Goal: Task Accomplishment & Management: Manage account settings

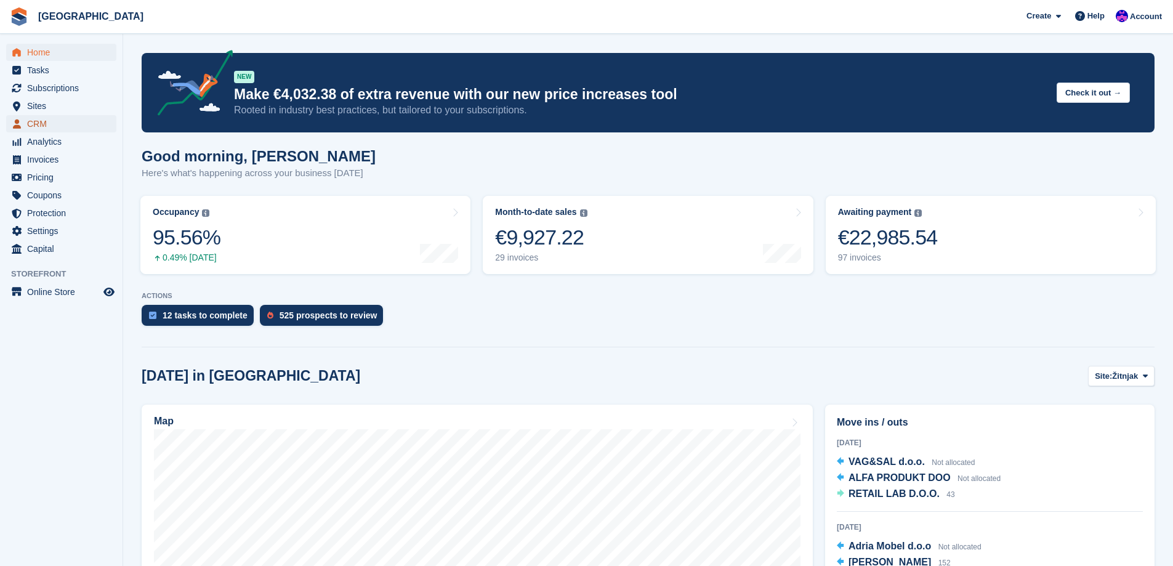
click at [24, 121] on link "CRM" at bounding box center [61, 123] width 110 height 17
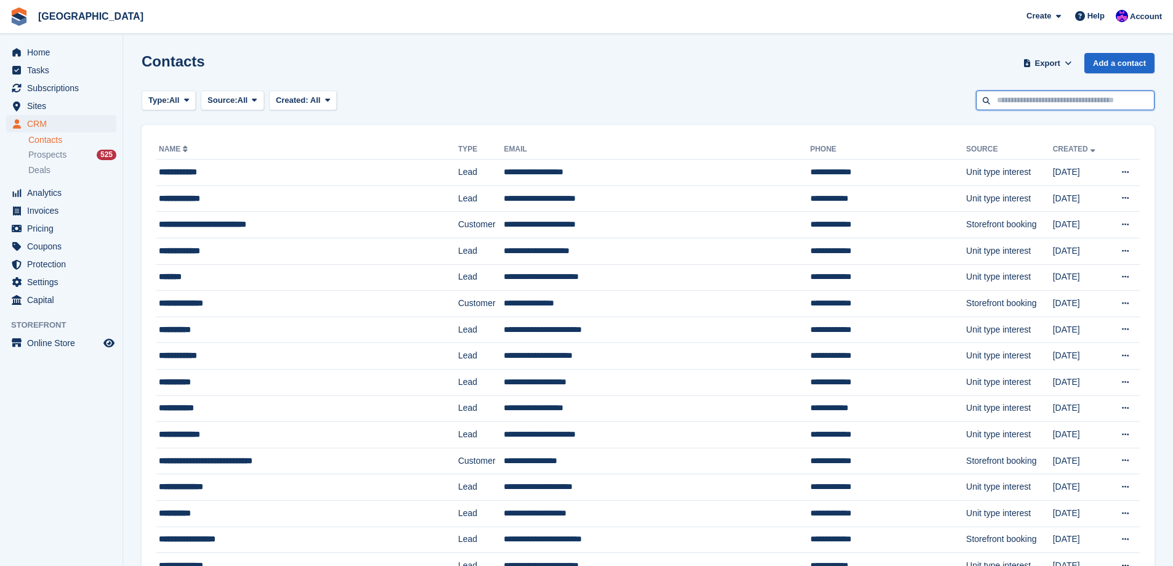
click at [989, 99] on input "text" at bounding box center [1065, 100] width 179 height 20
type input "********"
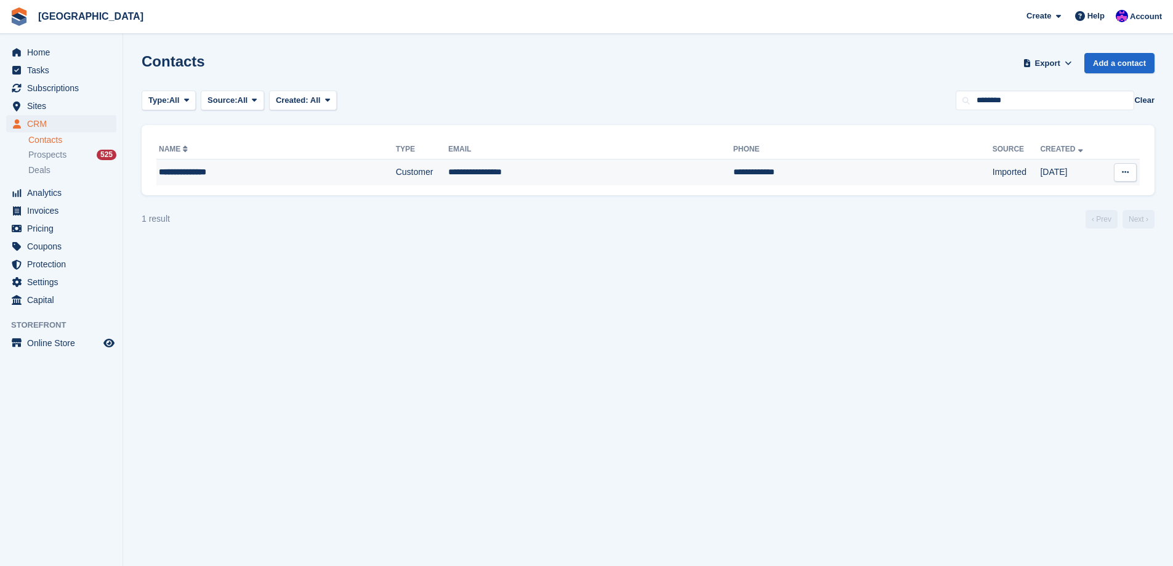
click at [299, 169] on div "**********" at bounding box center [243, 172] width 168 height 13
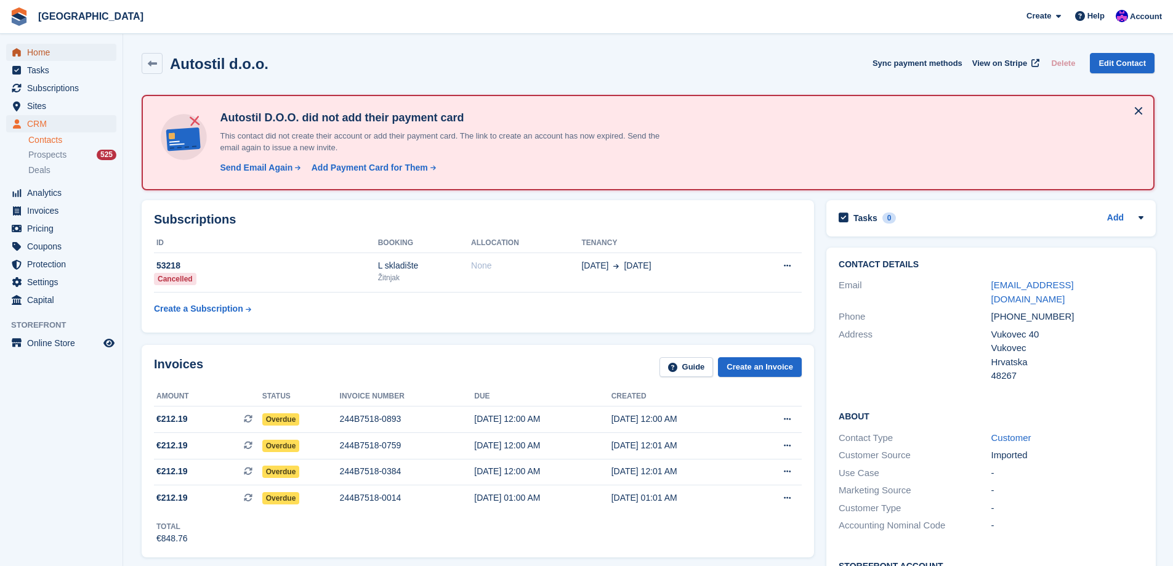
click at [79, 50] on span "Home" at bounding box center [64, 52] width 74 height 17
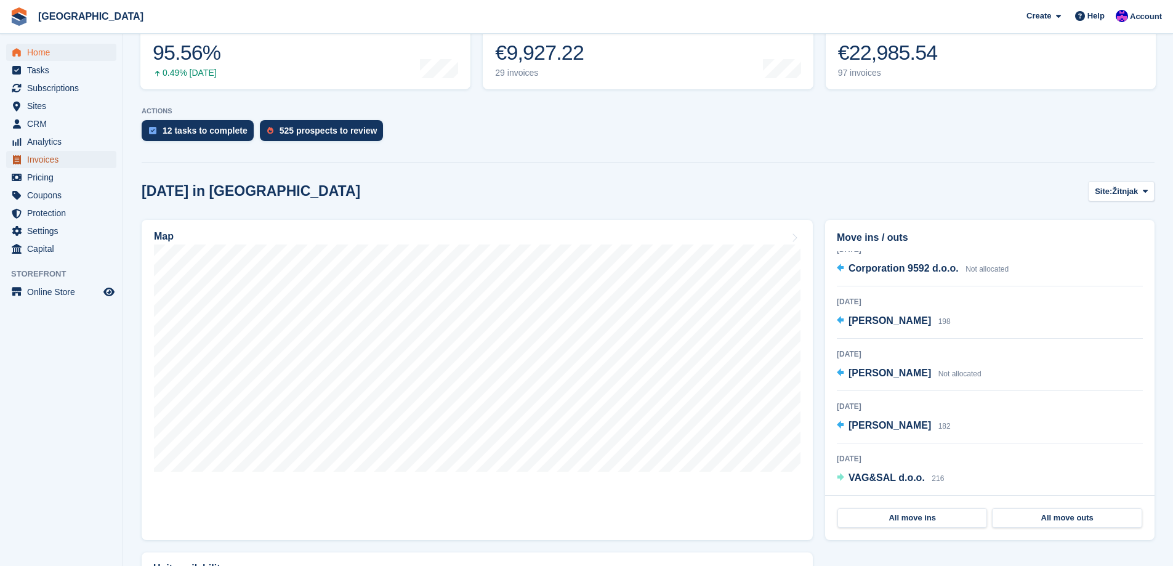
click at [52, 161] on span "Invoices" at bounding box center [64, 159] width 74 height 17
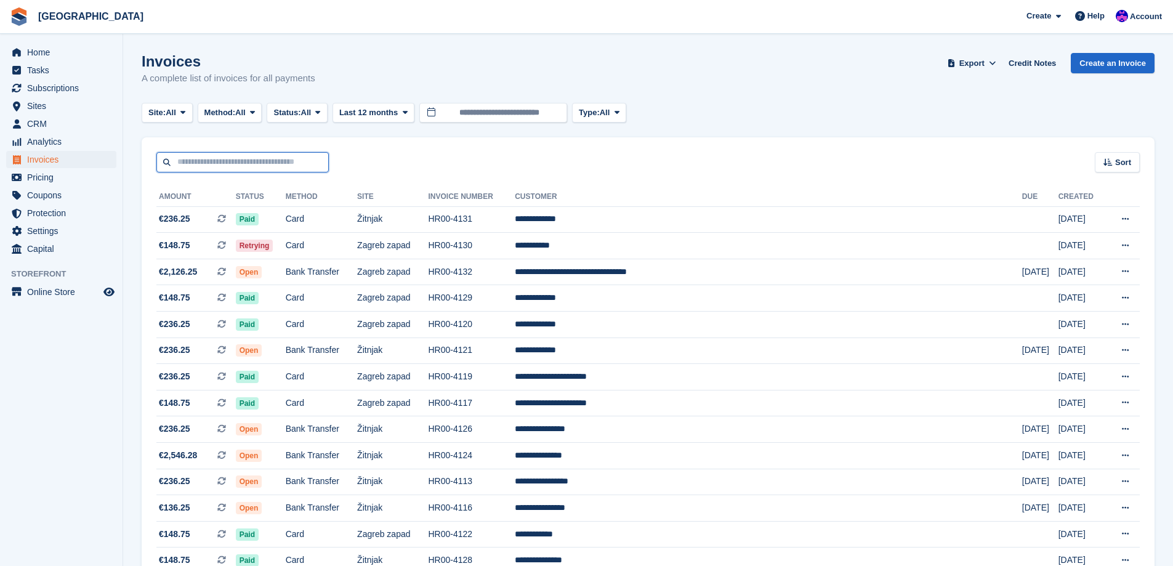
click at [300, 167] on input "text" at bounding box center [242, 162] width 172 height 20
type input "********"
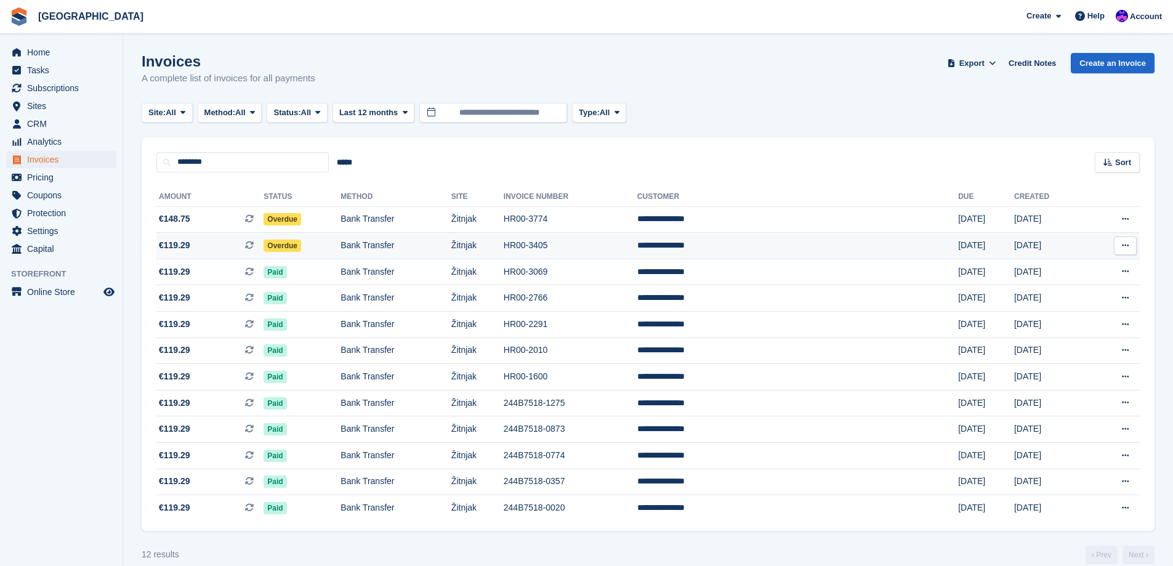
click at [637, 242] on td "HR00-3405" at bounding box center [571, 246] width 134 height 26
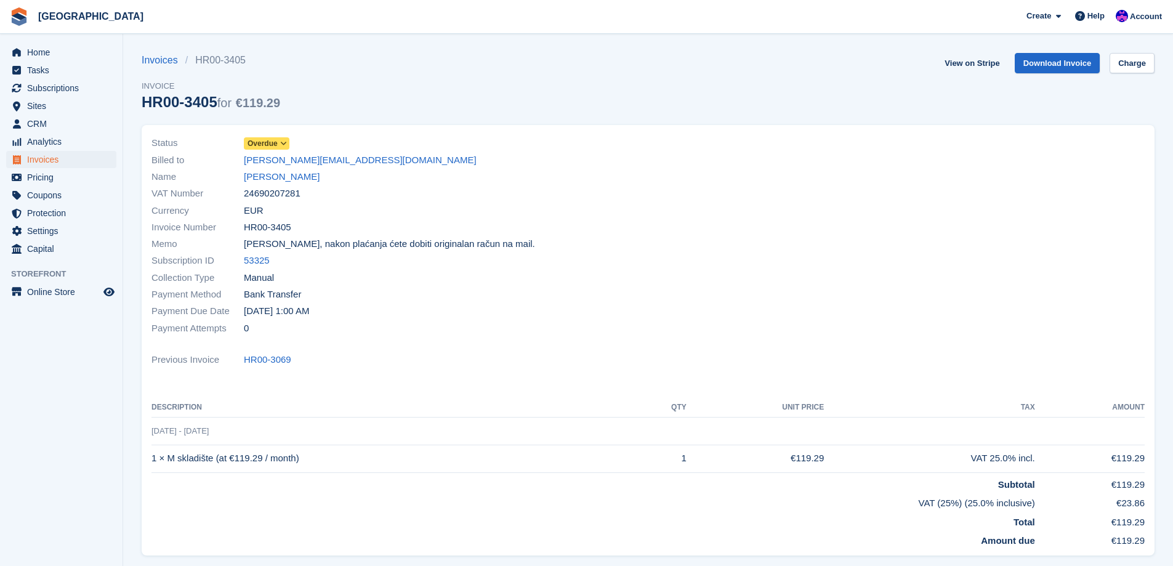
click at [276, 143] on span "Overdue" at bounding box center [262, 143] width 30 height 11
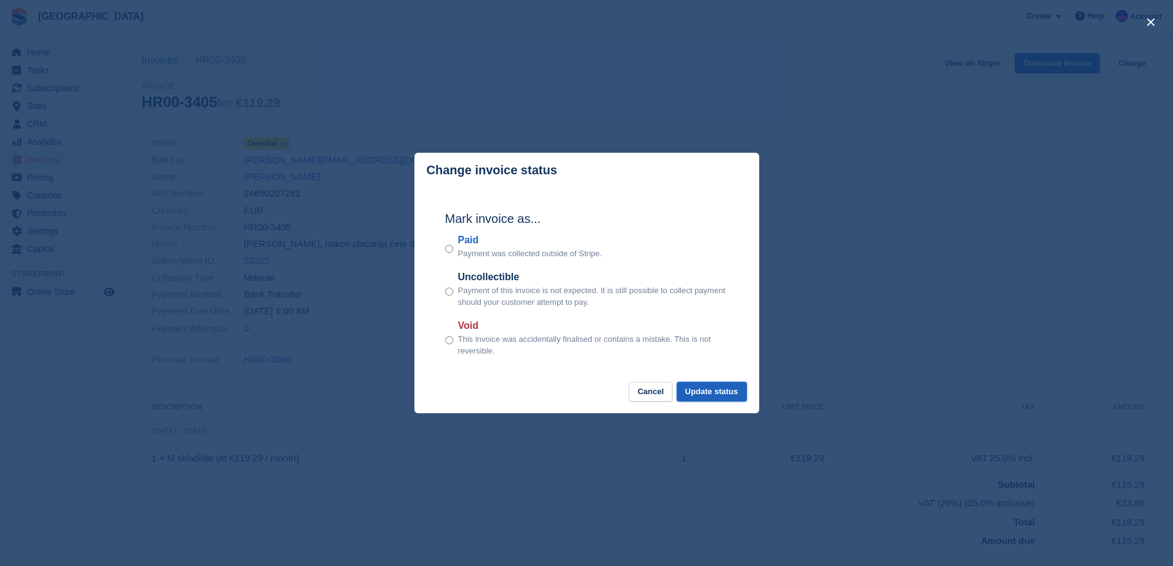
click at [722, 395] on button "Update status" at bounding box center [711, 392] width 70 height 20
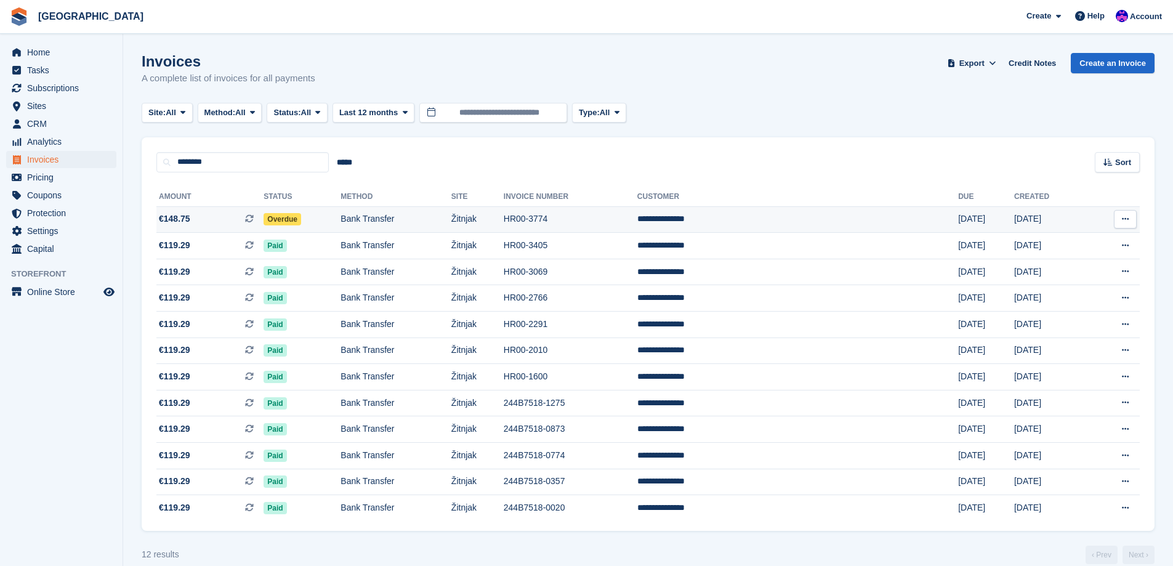
click at [451, 218] on td "Bank Transfer" at bounding box center [395, 219] width 111 height 26
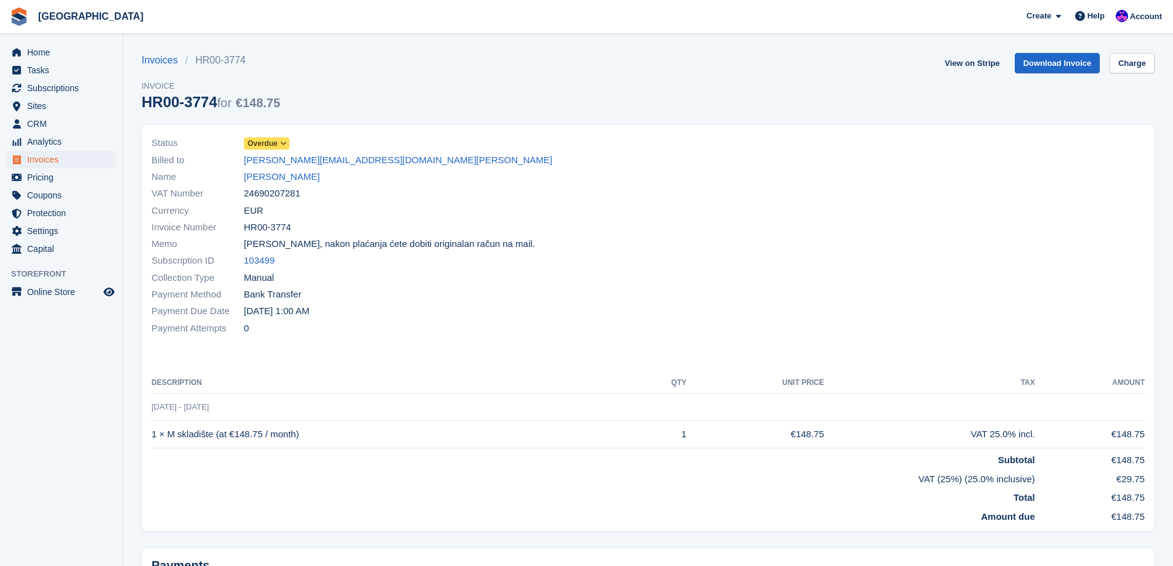
click at [259, 136] on link "Overdue" at bounding box center [267, 143] width 46 height 14
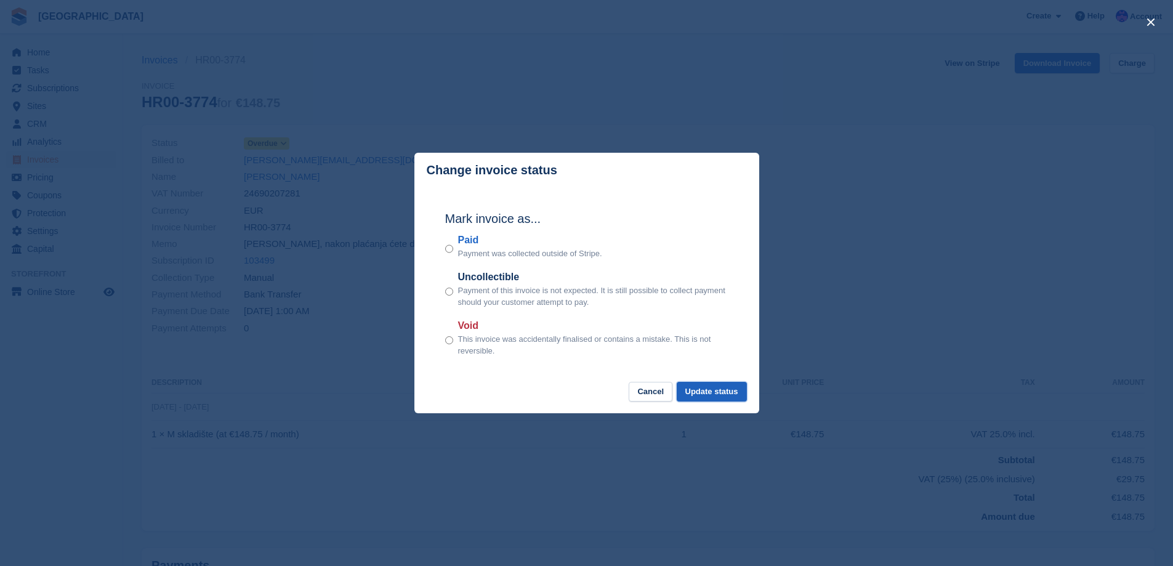
click at [722, 388] on button "Update status" at bounding box center [711, 392] width 70 height 20
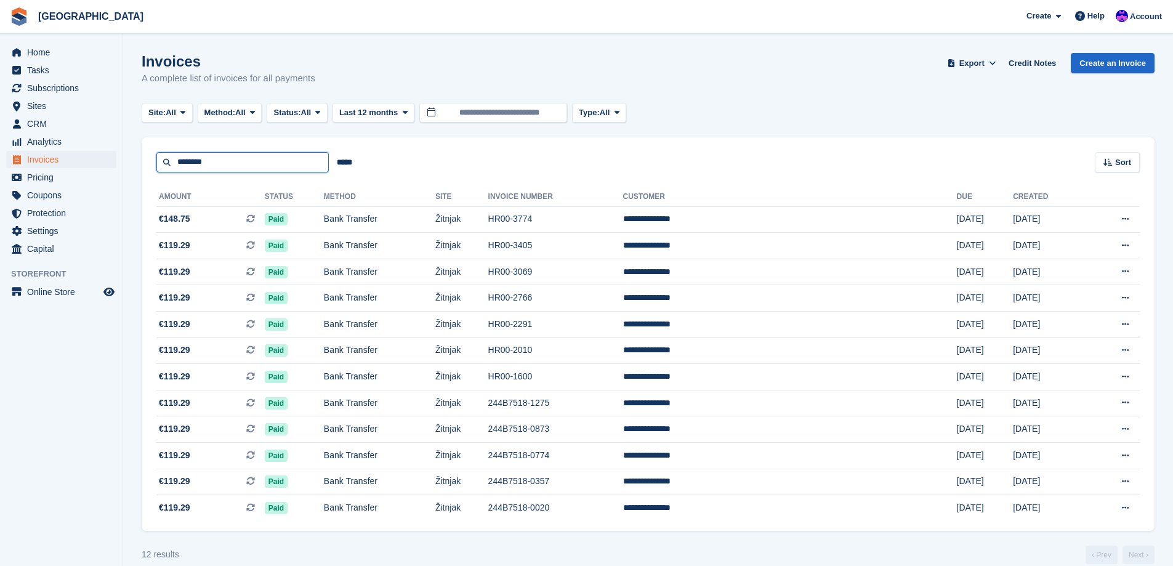
click at [225, 163] on input "********" at bounding box center [242, 162] width 172 height 20
click at [225, 162] on input "********" at bounding box center [242, 162] width 172 height 20
type input "****"
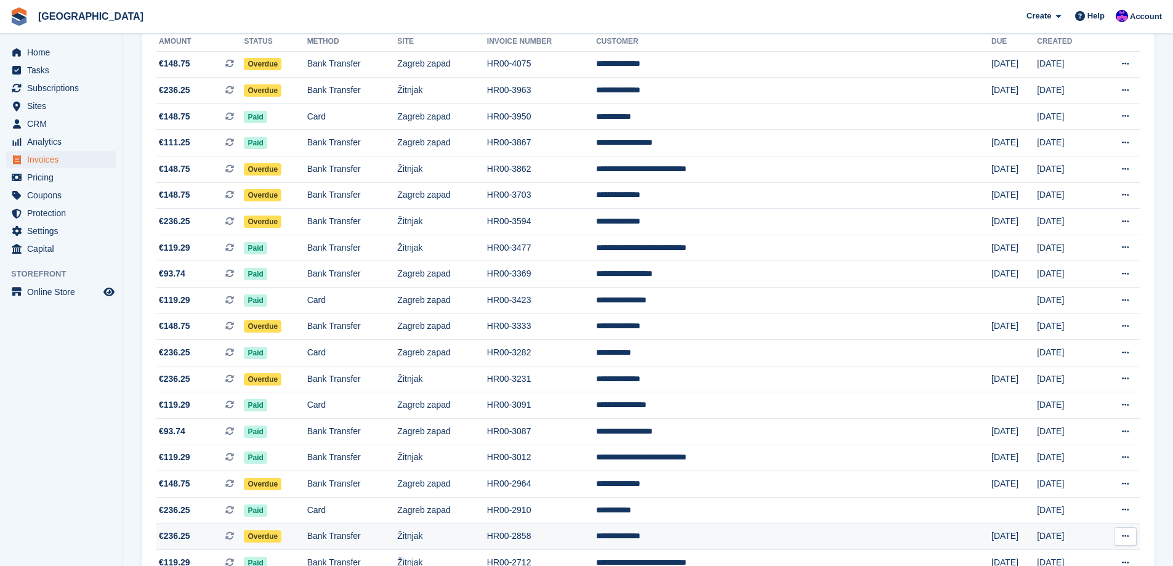
scroll to position [185, 0]
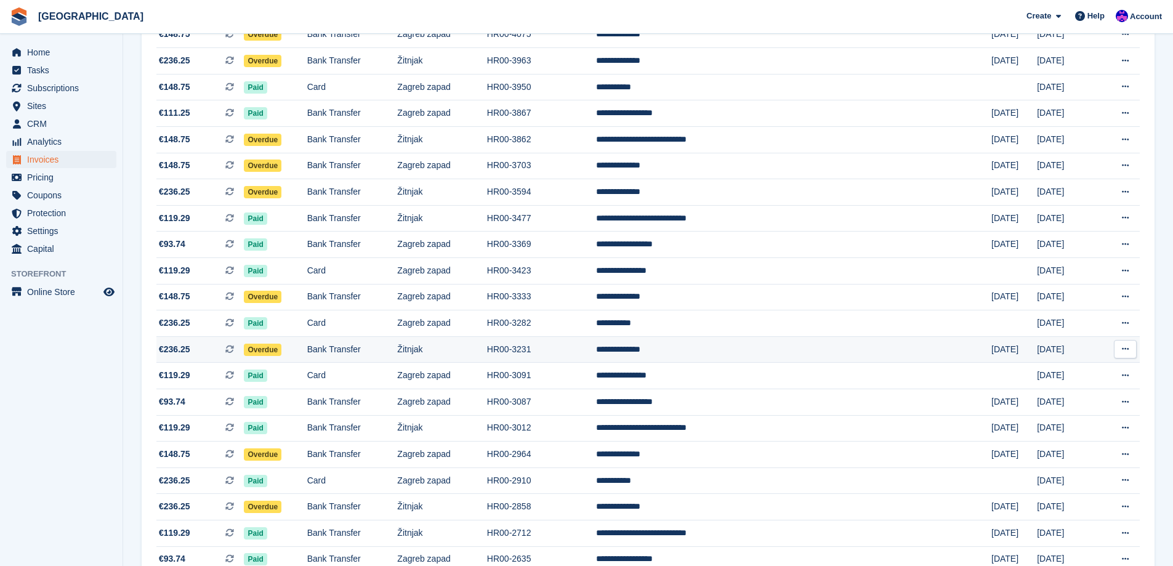
click at [473, 354] on td "Žitnjak" at bounding box center [441, 349] width 89 height 26
click at [473, 355] on td "Žitnjak" at bounding box center [441, 349] width 89 height 26
click at [479, 360] on td "Žitnjak" at bounding box center [441, 349] width 89 height 26
click at [281, 352] on span "Overdue" at bounding box center [263, 349] width 38 height 12
click at [215, 351] on span "€236.25 This is a recurring subscription invoice." at bounding box center [199, 349] width 87 height 13
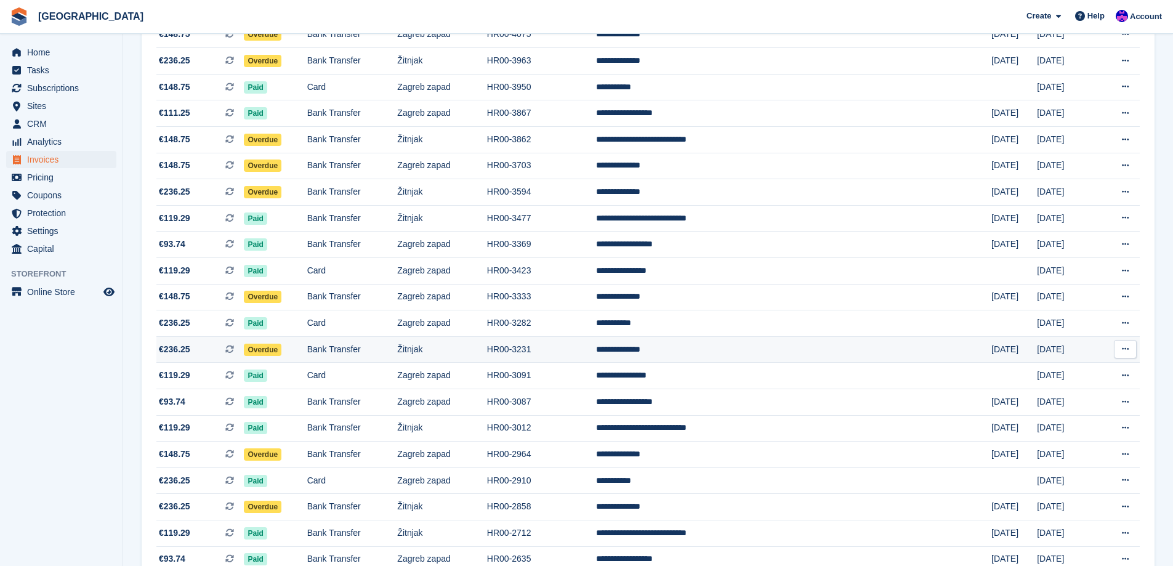
click at [238, 353] on span "€236.25 This is a recurring subscription invoice." at bounding box center [199, 349] width 87 height 13
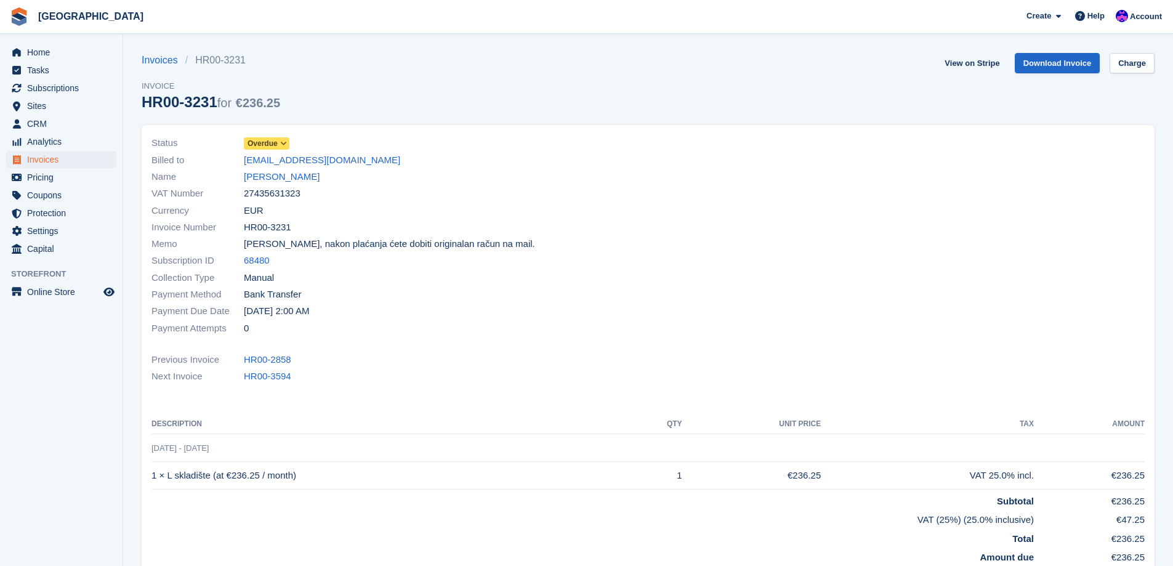
click at [278, 147] on span "Overdue" at bounding box center [267, 143] width 46 height 12
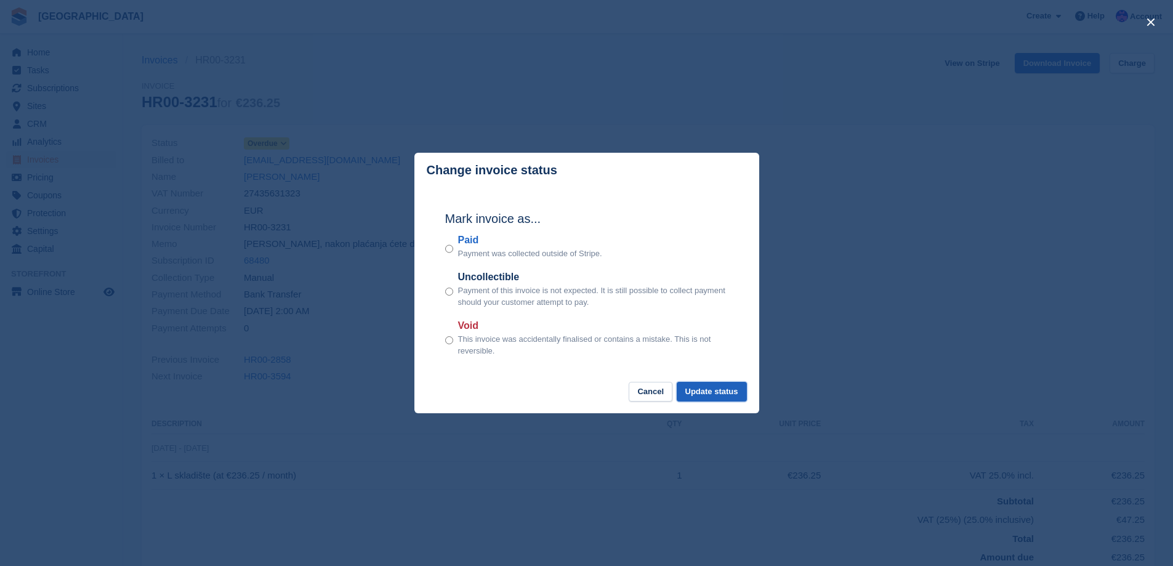
click at [719, 388] on button "Update status" at bounding box center [711, 392] width 70 height 20
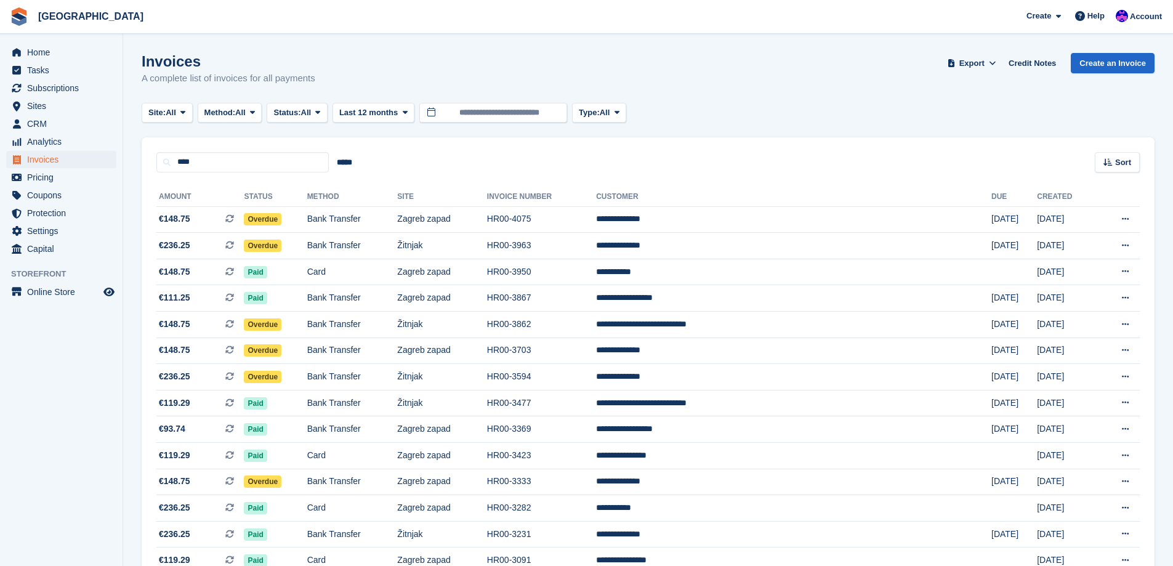
scroll to position [185, 0]
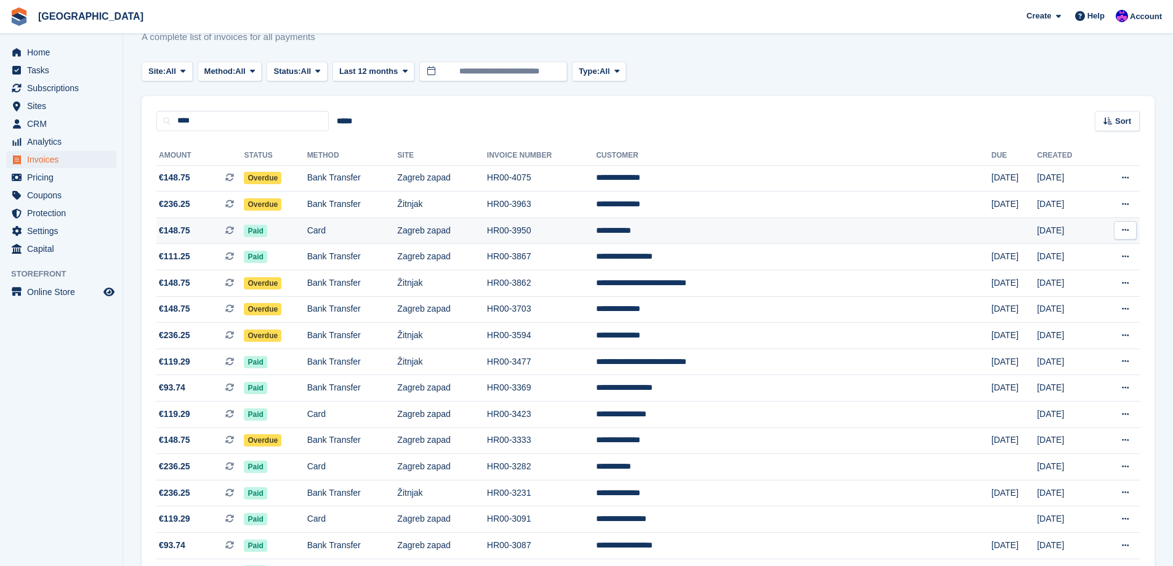
scroll to position [62, 0]
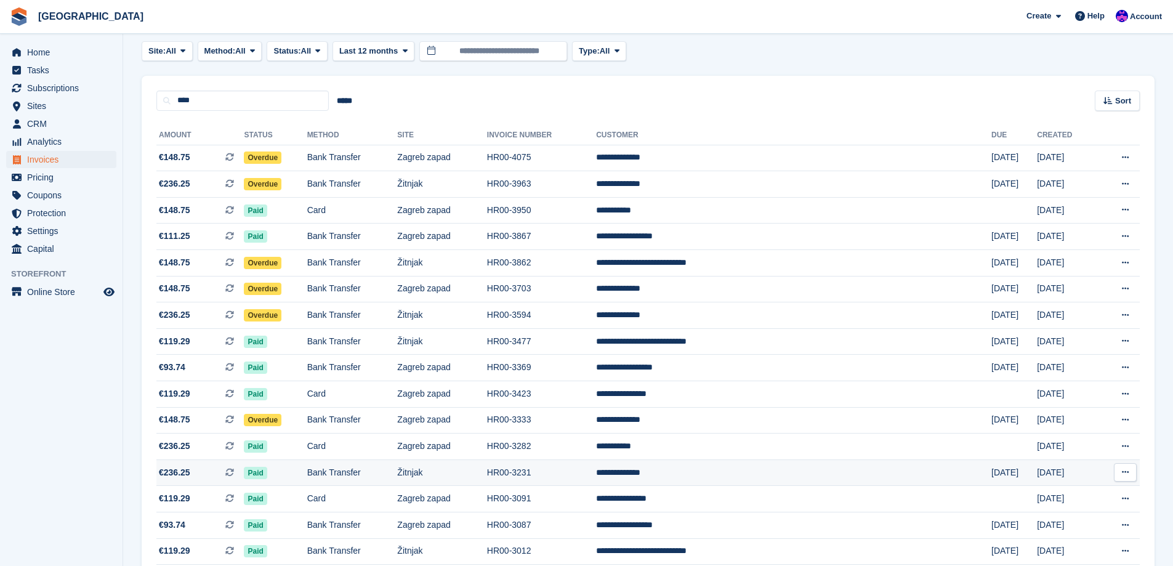
click at [596, 478] on td "HR00-3231" at bounding box center [541, 472] width 109 height 26
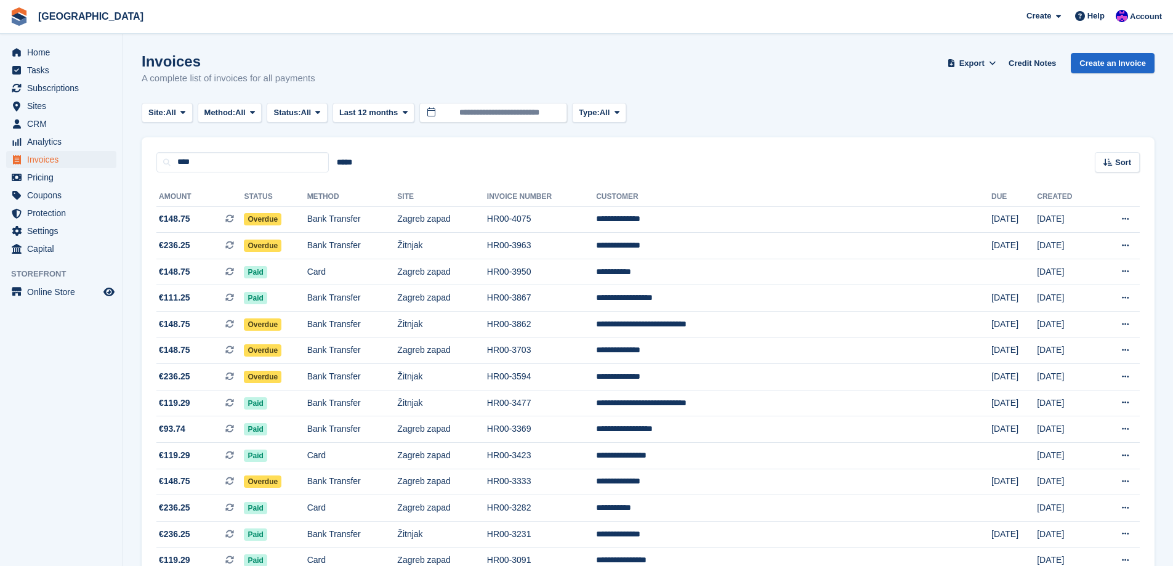
click at [228, 162] on input "****" at bounding box center [242, 162] width 172 height 20
type input "*****"
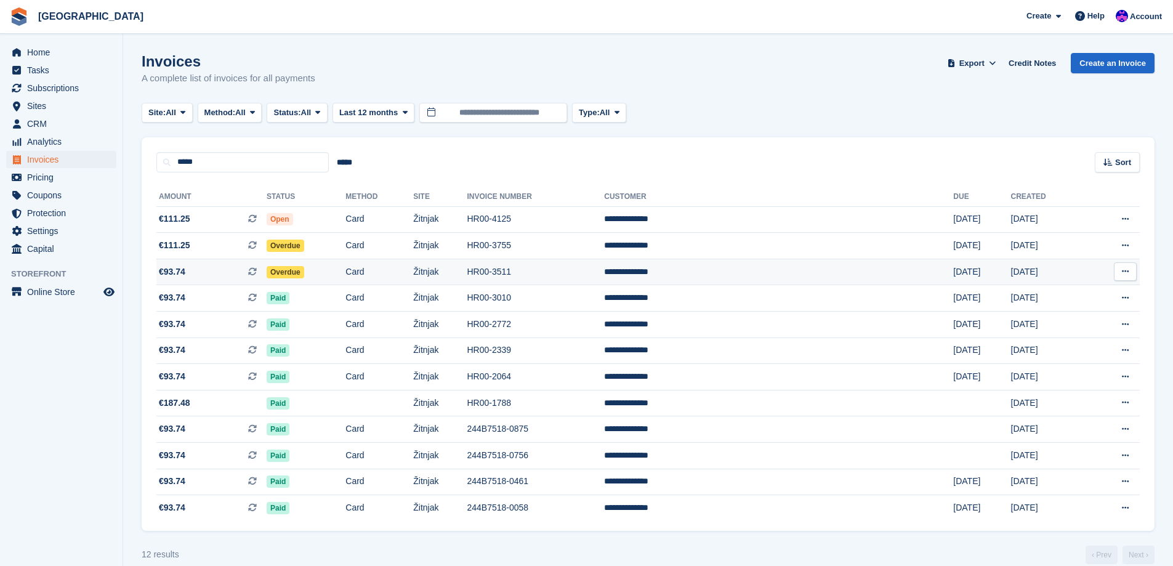
click at [413, 278] on td "Card" at bounding box center [379, 272] width 68 height 26
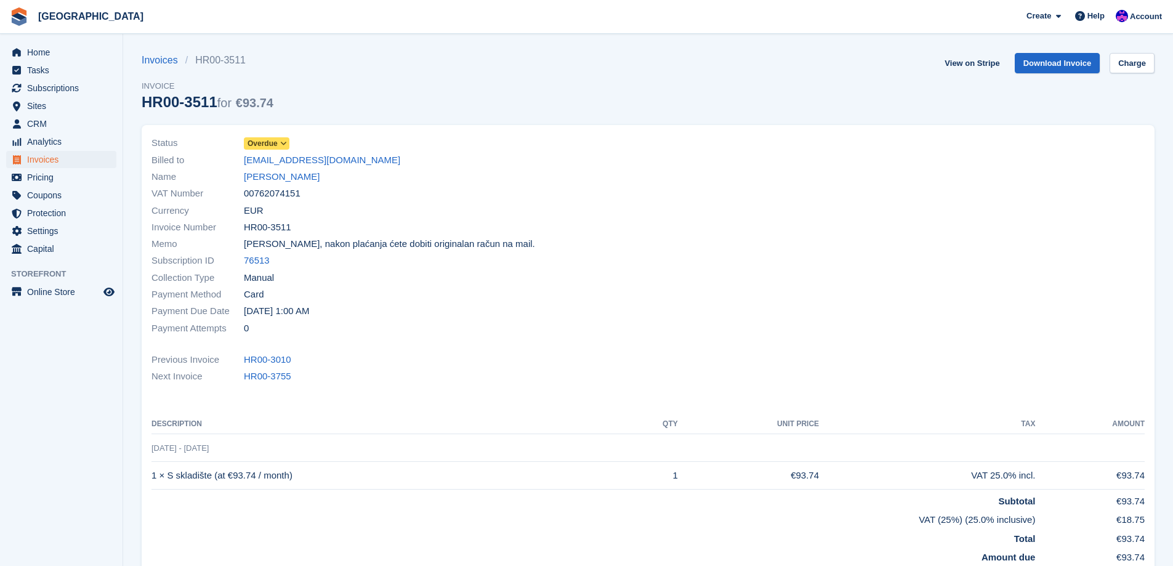
click at [283, 140] on icon at bounding box center [283, 143] width 7 height 7
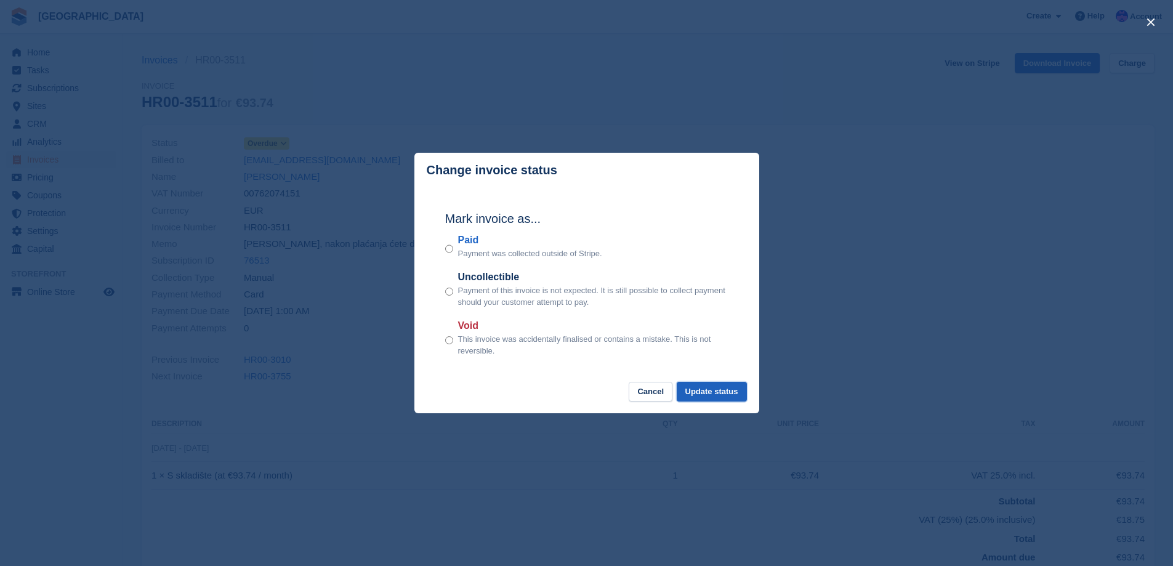
click at [720, 395] on button "Update status" at bounding box center [711, 392] width 70 height 20
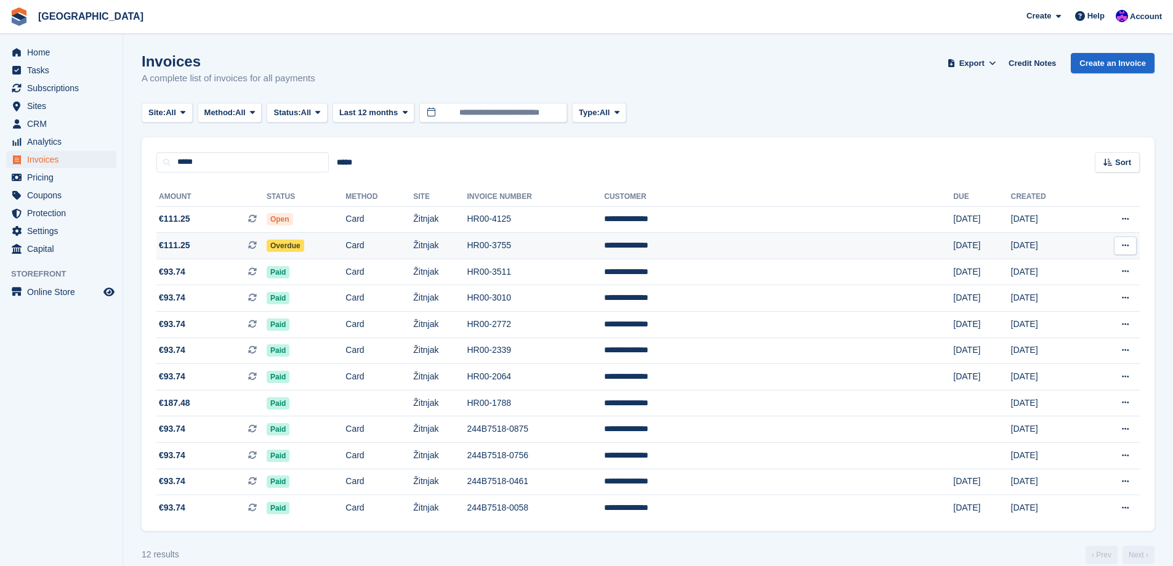
click at [328, 252] on td "Overdue" at bounding box center [306, 246] width 79 height 26
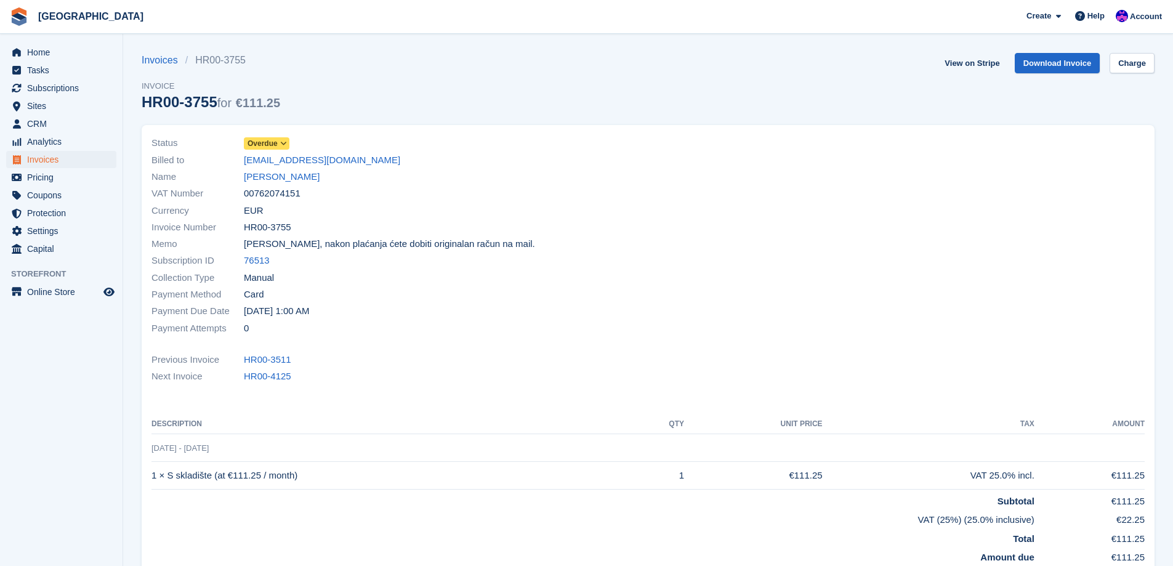
click at [267, 139] on span "Overdue" at bounding box center [262, 143] width 30 height 11
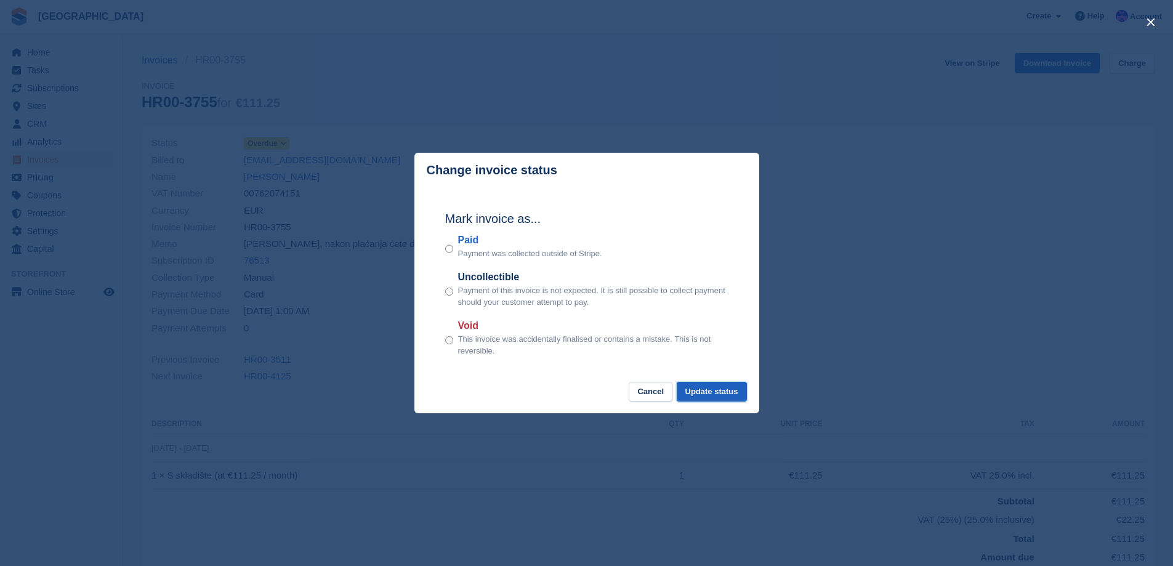
click at [718, 393] on button "Update status" at bounding box center [711, 392] width 70 height 20
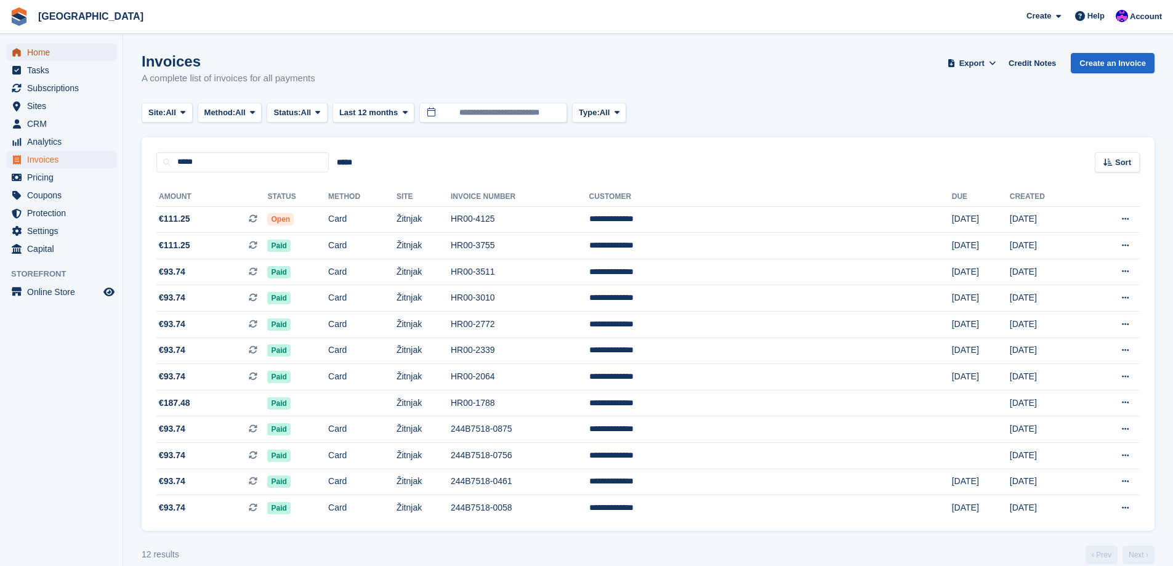
click at [47, 59] on span "Home" at bounding box center [64, 52] width 74 height 17
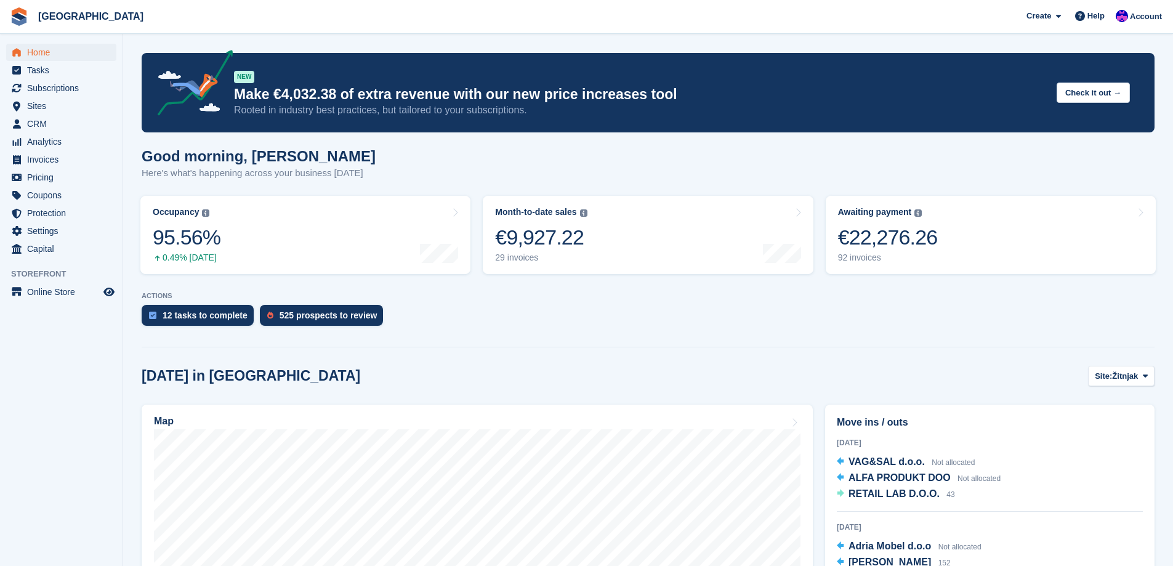
click at [749, 359] on section "NEW Make €4,032.38 of extra revenue with our new price increases tool Rooted in…" at bounding box center [648, 490] width 1050 height 981
click at [46, 157] on span "Invoices" at bounding box center [64, 159] width 74 height 17
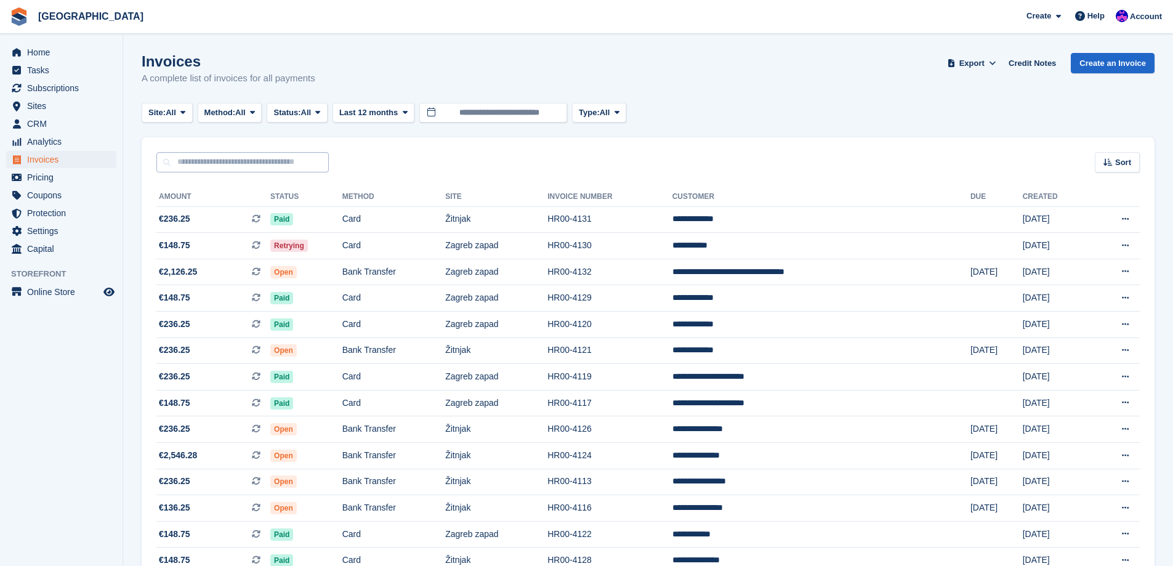
click at [235, 154] on input "text" at bounding box center [242, 162] width 172 height 20
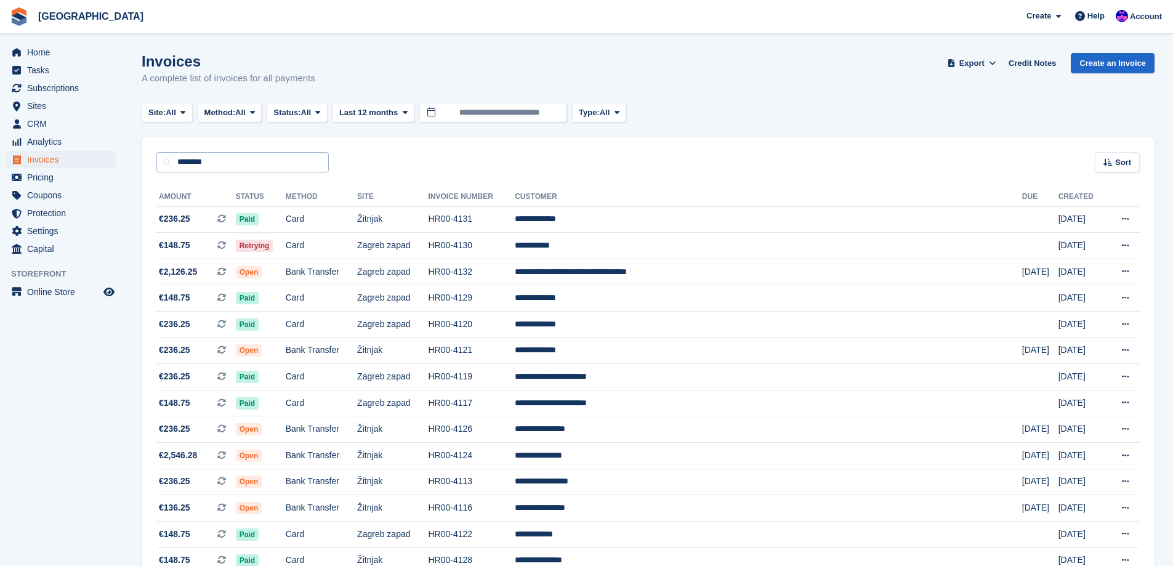
type input "********"
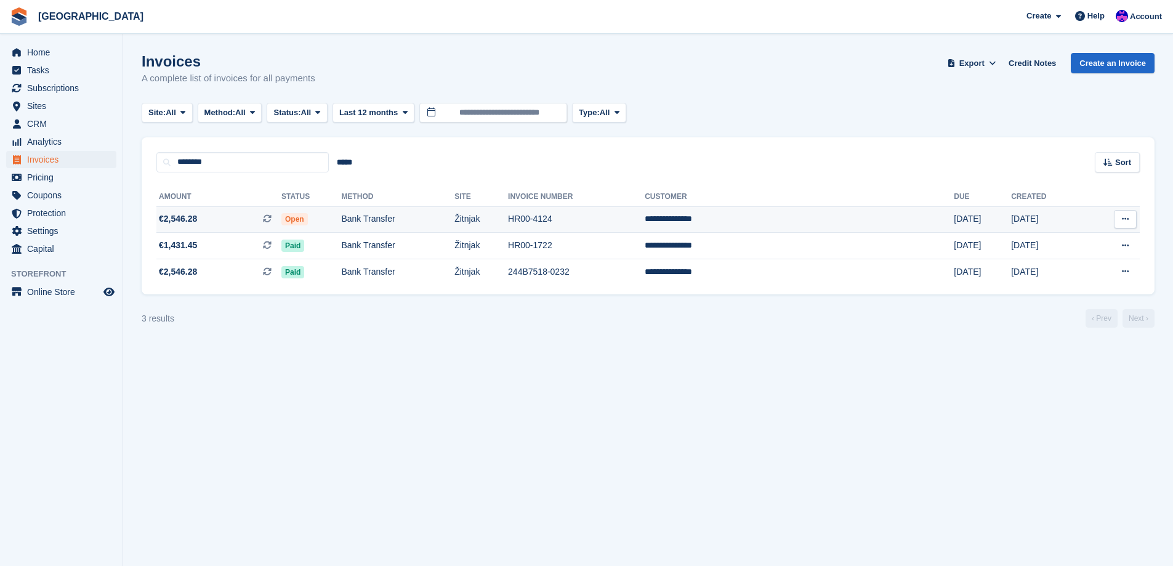
click at [644, 223] on td "HR00-4124" at bounding box center [576, 219] width 137 height 26
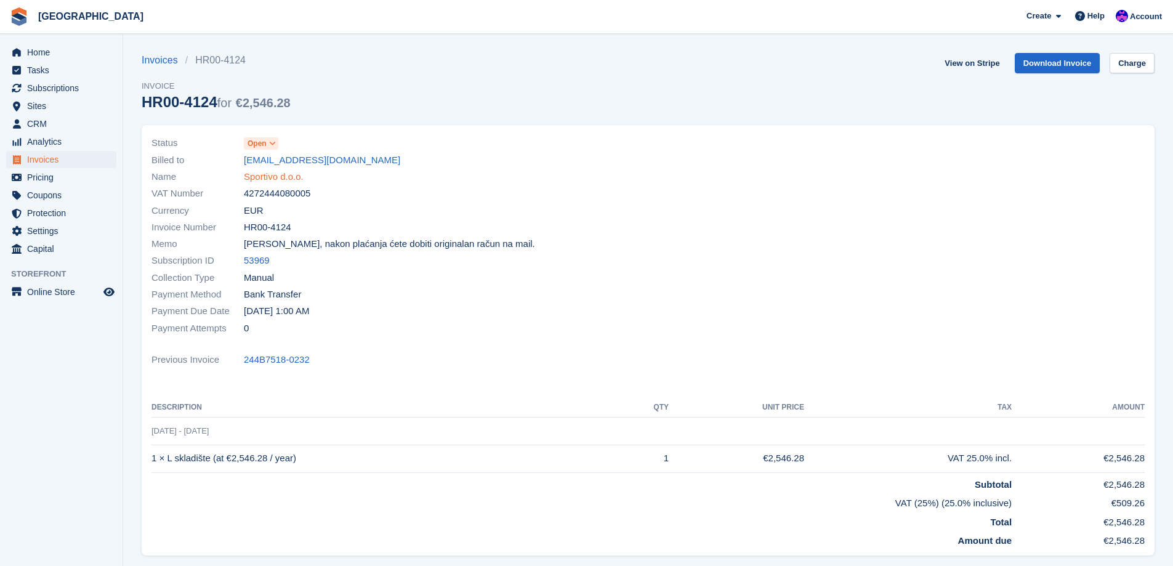
click at [267, 179] on link "Sportivo d.o.o." at bounding box center [274, 177] width 60 height 14
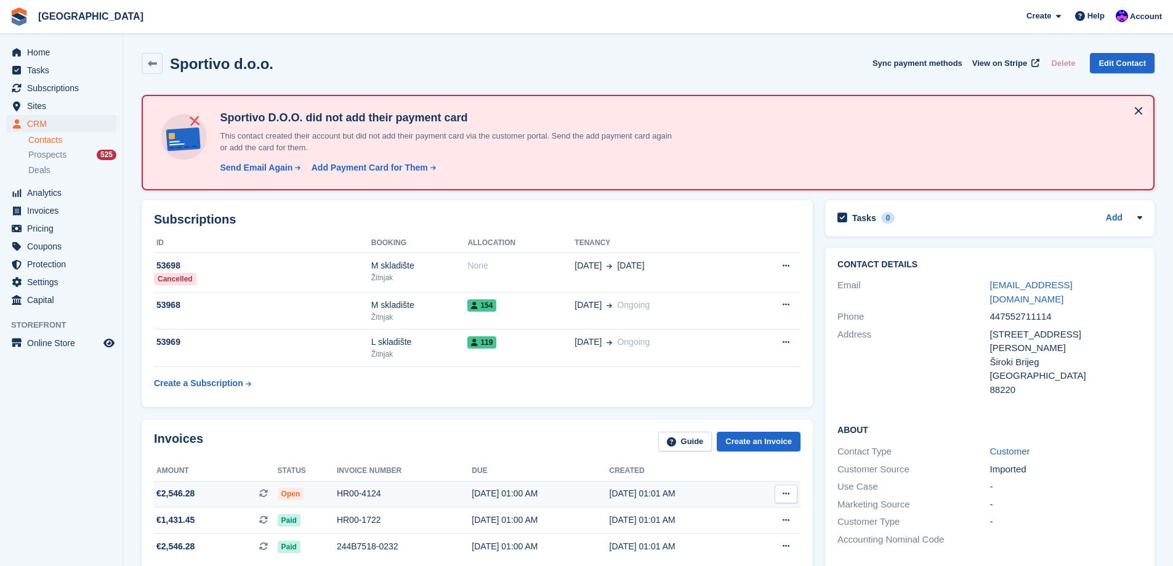
click at [449, 492] on div "HR00-4124" at bounding box center [404, 493] width 135 height 13
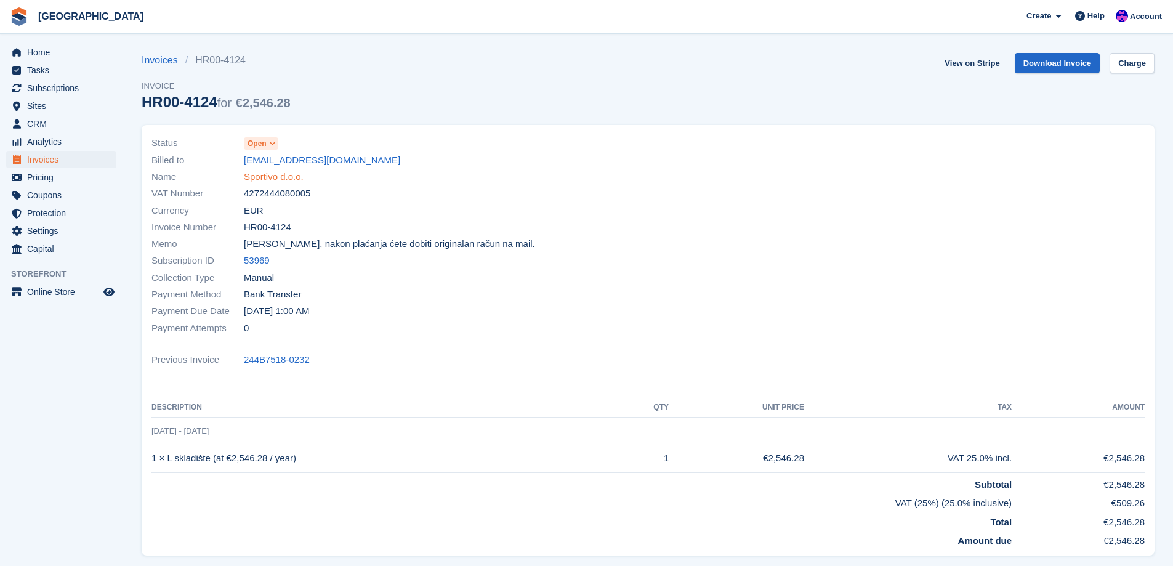
click at [281, 175] on link "Sportivo d.o.o." at bounding box center [274, 177] width 60 height 14
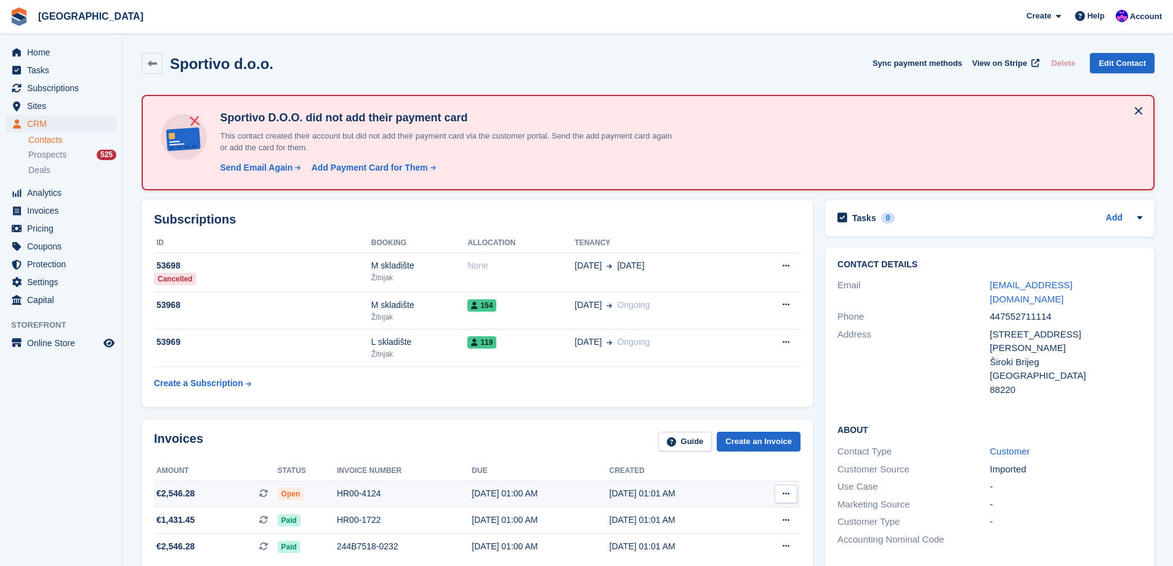
click at [348, 483] on td "HR00-4124" at bounding box center [404, 494] width 135 height 26
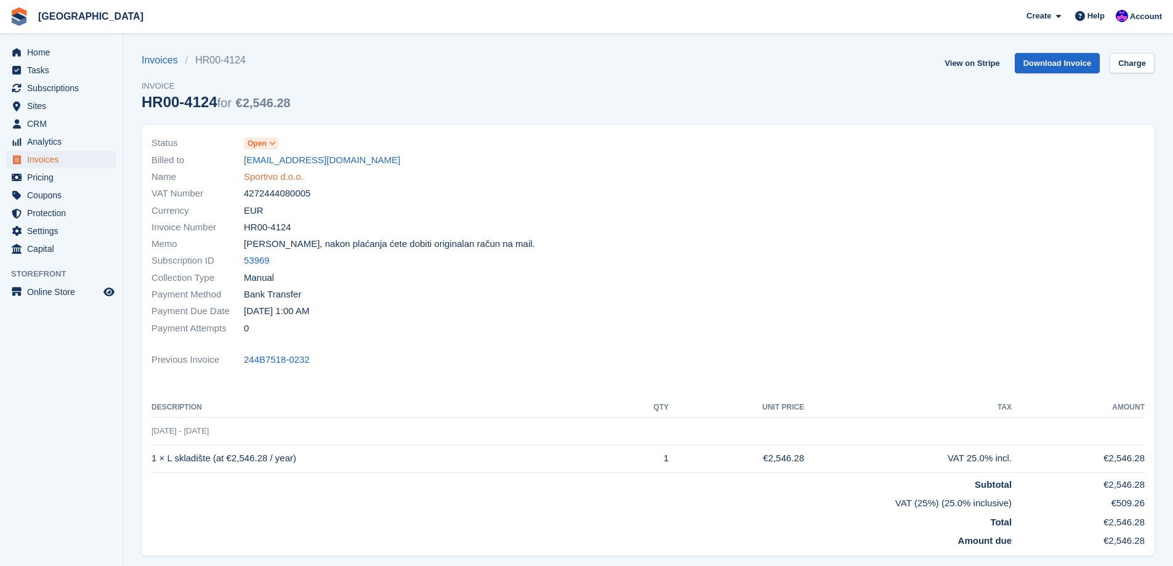
click at [283, 183] on link "Sportivo d.o.o." at bounding box center [274, 177] width 60 height 14
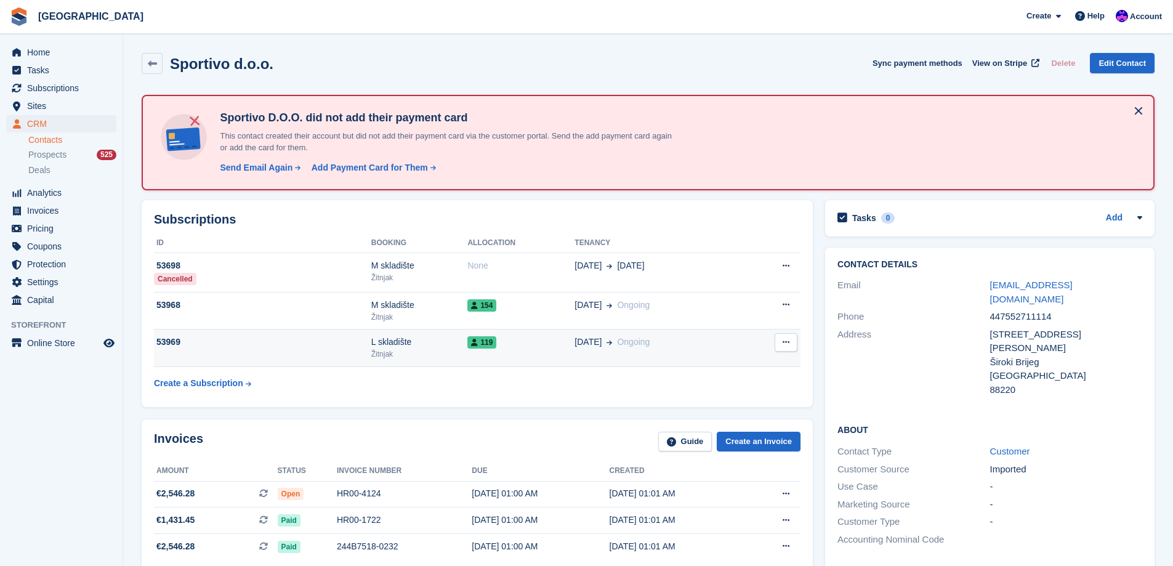
click at [603, 353] on td "01 Oct Ongoing" at bounding box center [658, 348] width 168 height 38
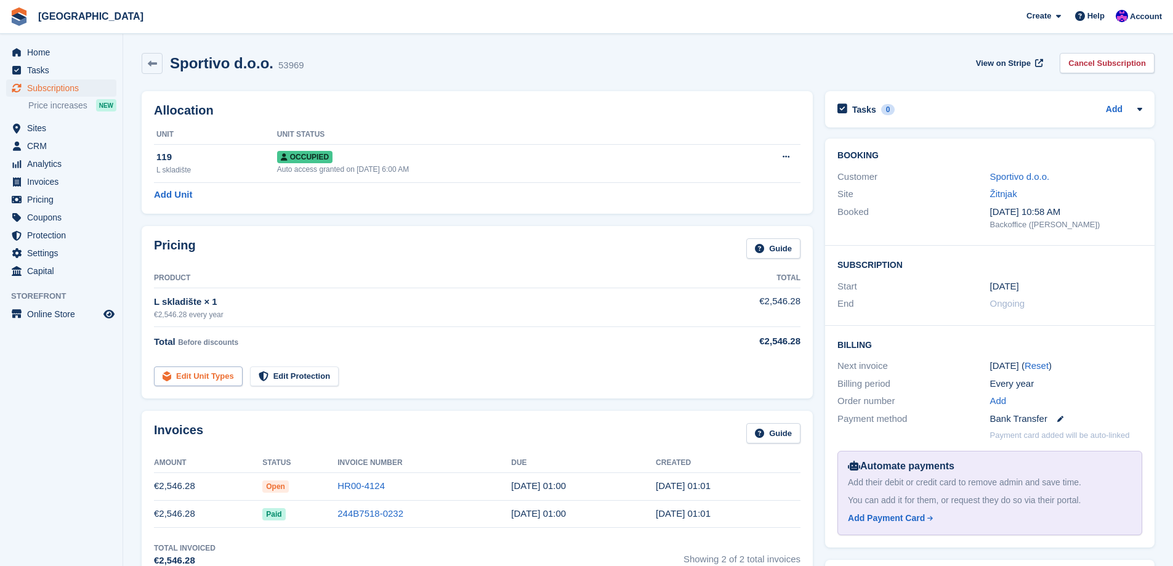
click at [196, 367] on link "Edit Unit Types" at bounding box center [198, 376] width 89 height 20
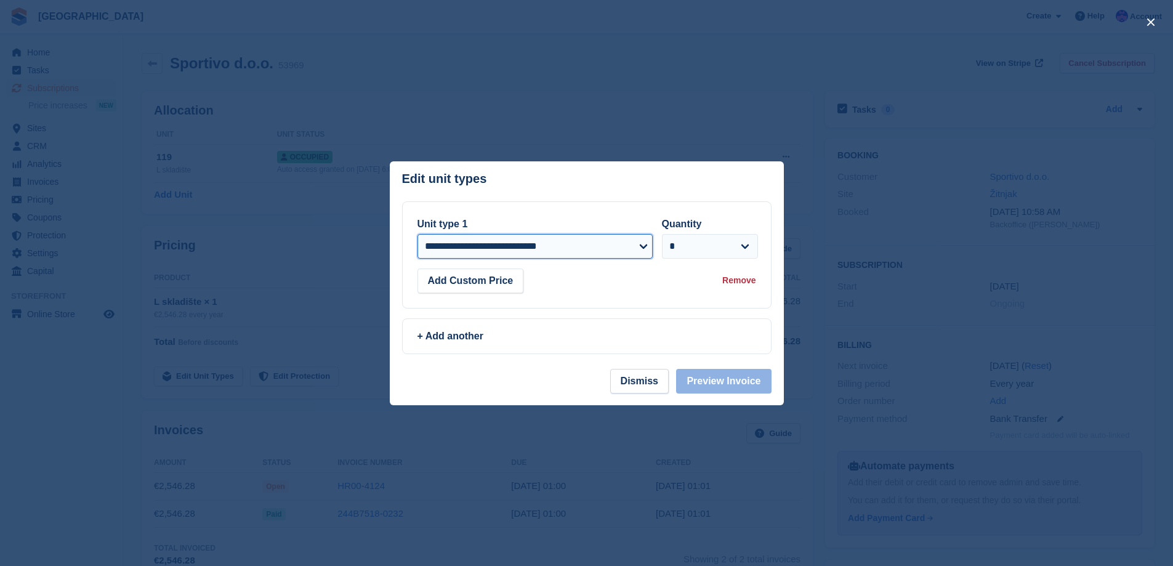
click at [556, 246] on select "**********" at bounding box center [534, 246] width 235 height 25
select select "*****"
click at [417, 234] on select "**********" at bounding box center [534, 246] width 235 height 25
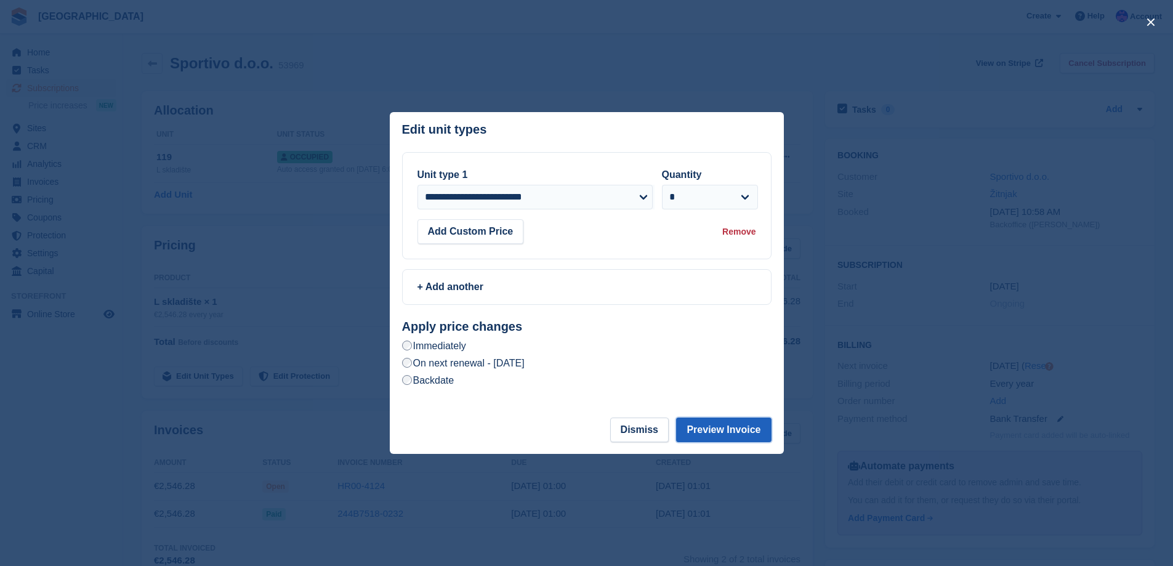
click at [734, 436] on button "Preview Invoice" at bounding box center [723, 429] width 95 height 25
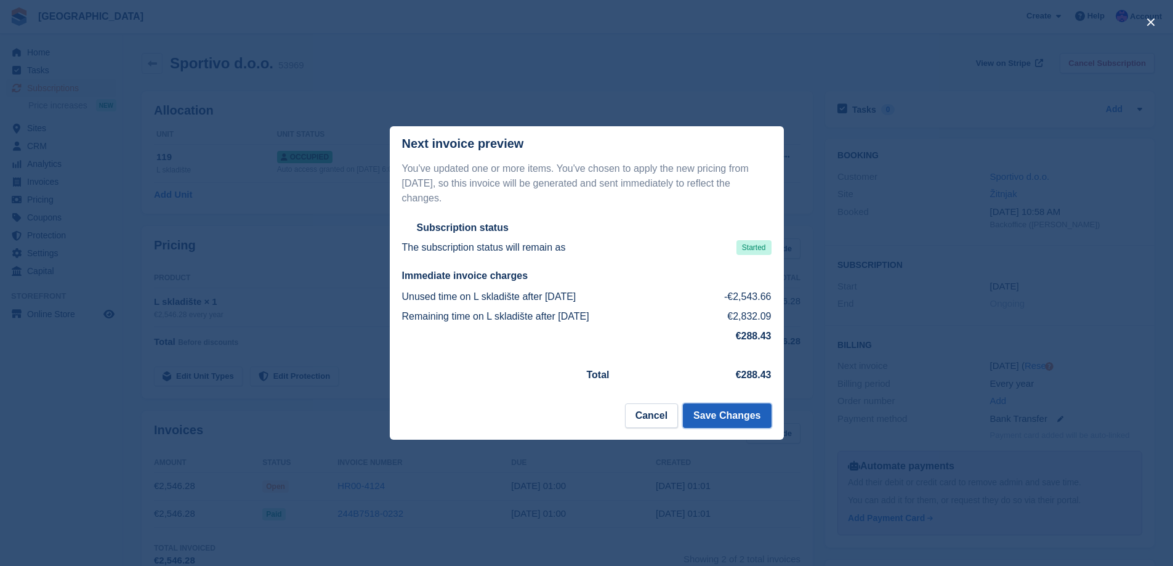
click at [752, 407] on button "Save Changes" at bounding box center [727, 415] width 88 height 25
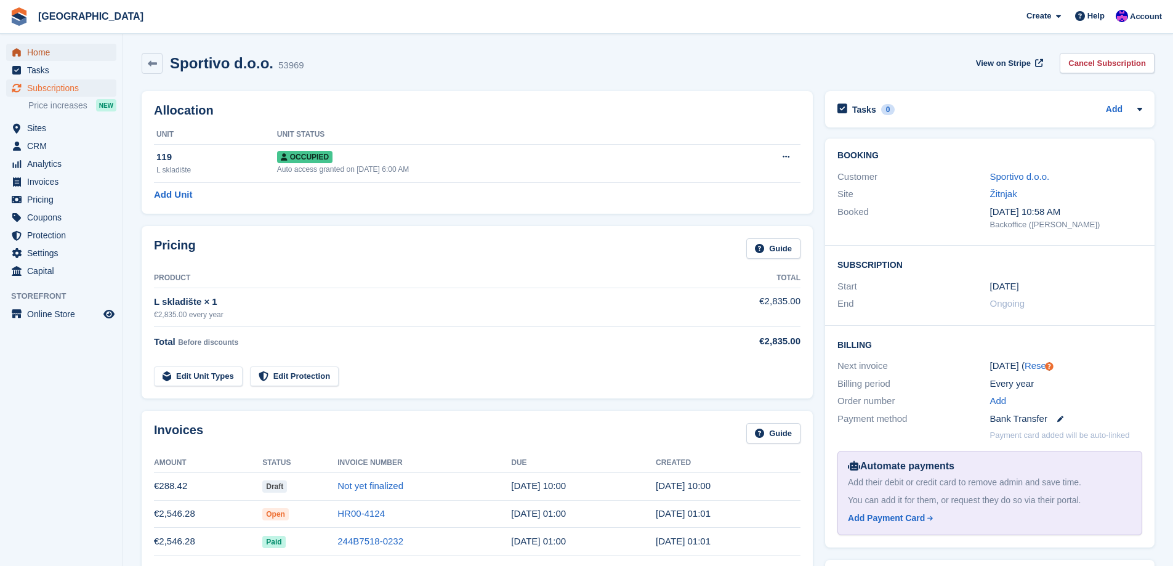
click at [62, 50] on span "Home" at bounding box center [64, 52] width 74 height 17
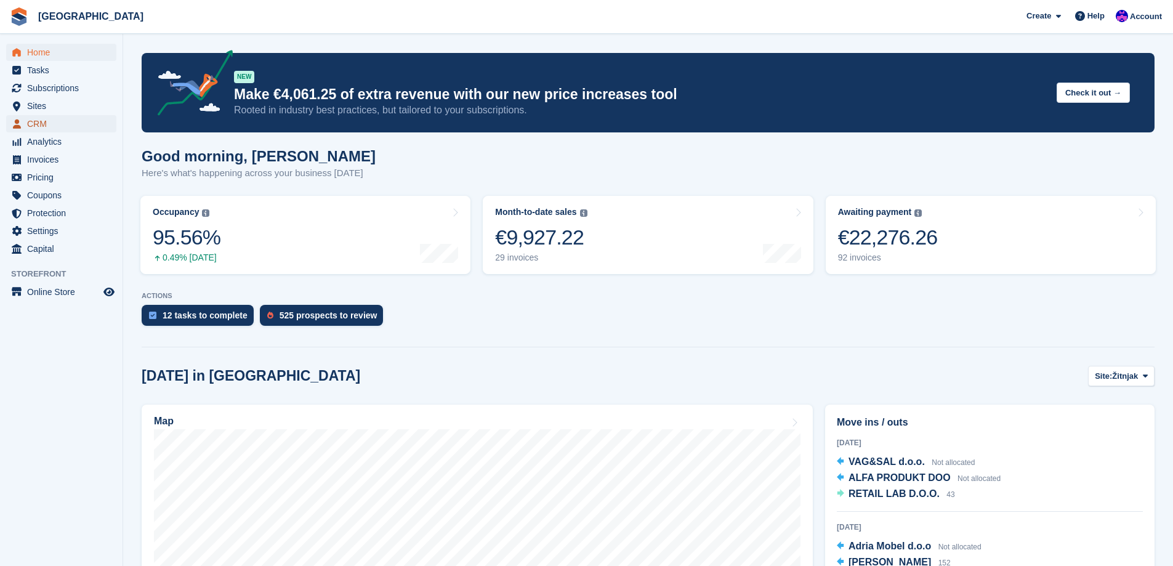
click at [25, 125] on link "CRM" at bounding box center [61, 123] width 110 height 17
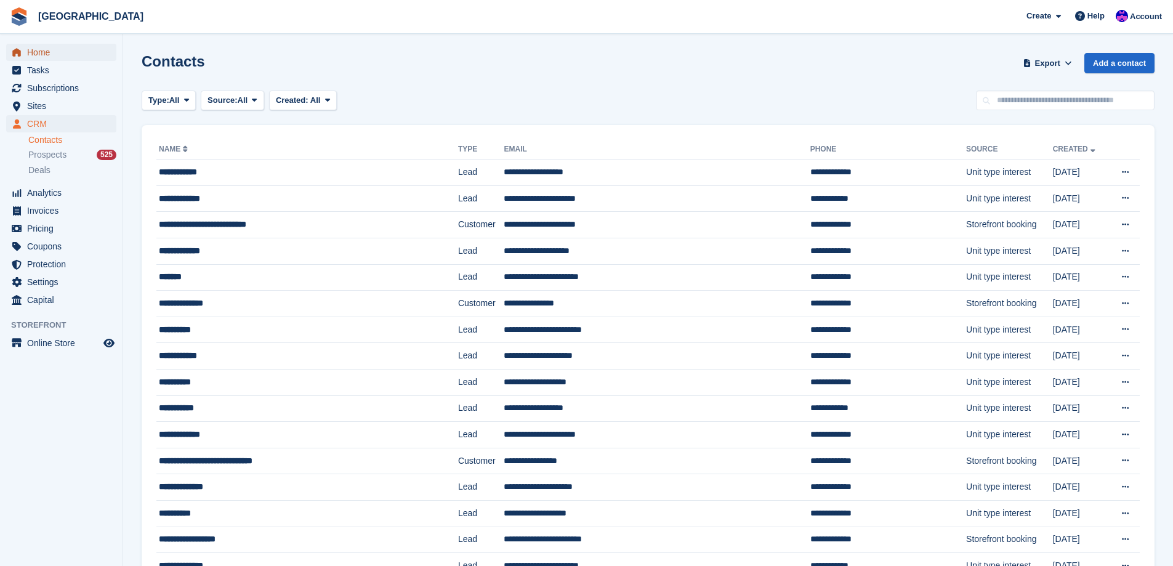
click at [41, 49] on span "Home" at bounding box center [64, 52] width 74 height 17
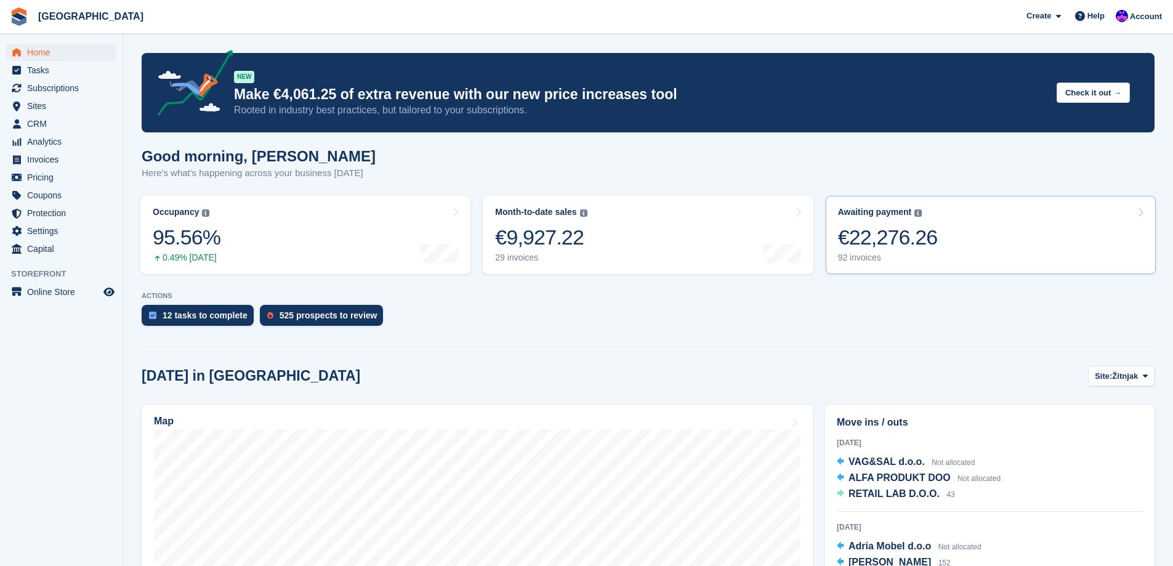
click at [870, 258] on div "92 invoices" at bounding box center [888, 257] width 100 height 10
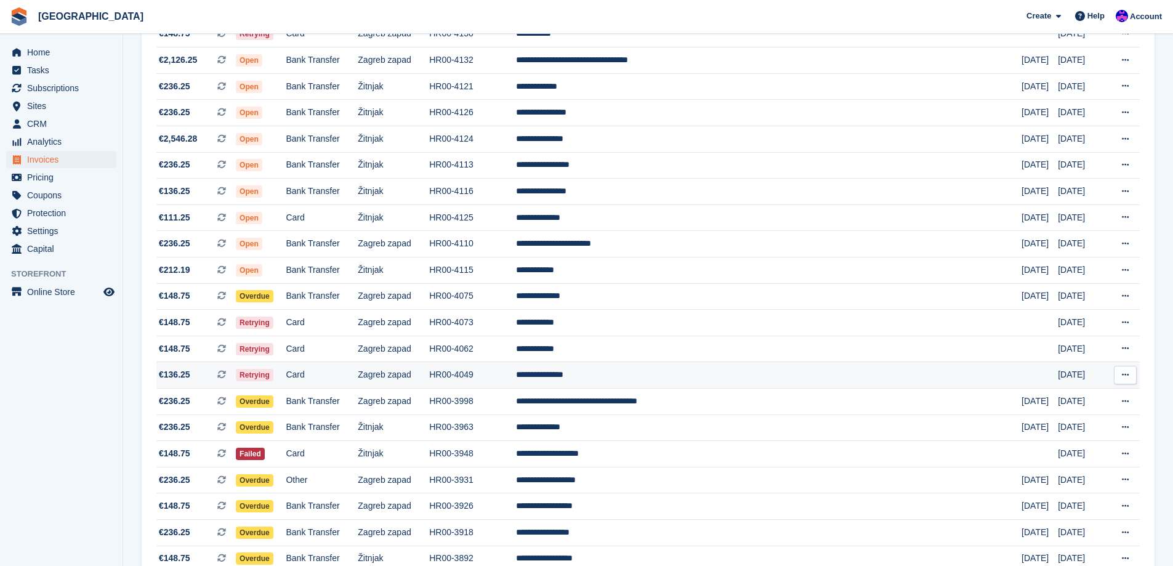
scroll to position [185, 0]
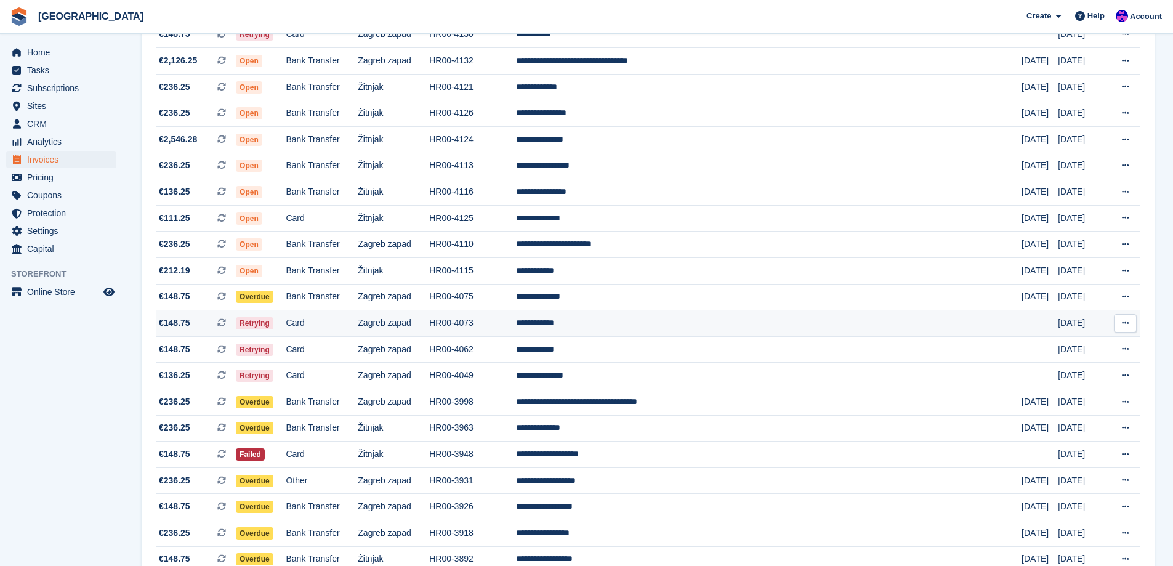
click at [516, 319] on td "HR00-4073" at bounding box center [472, 323] width 87 height 26
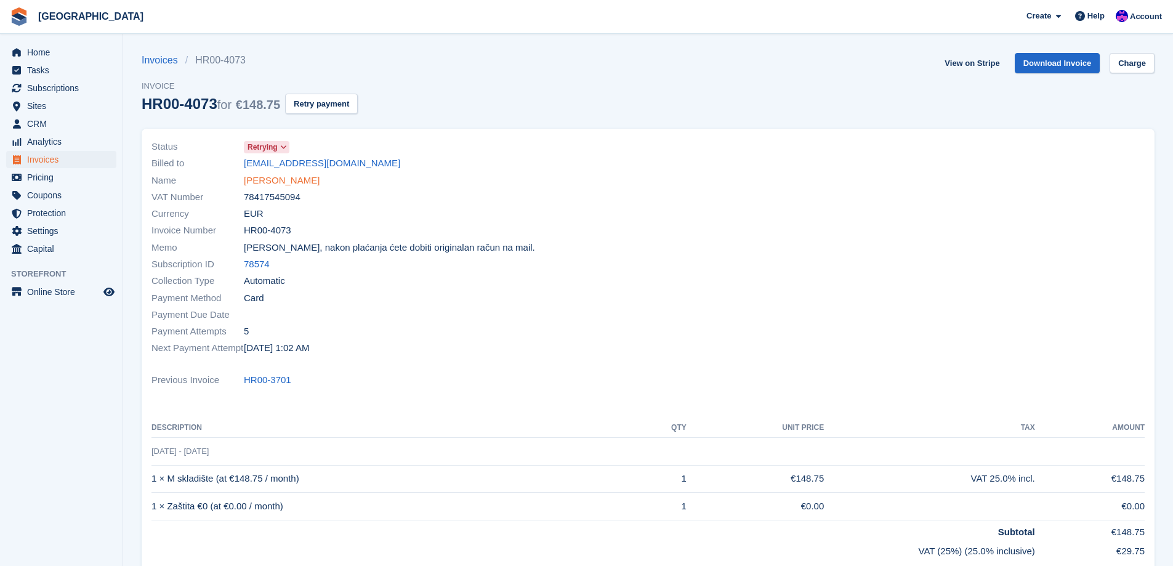
click at [254, 181] on link "[PERSON_NAME]" at bounding box center [282, 181] width 76 height 14
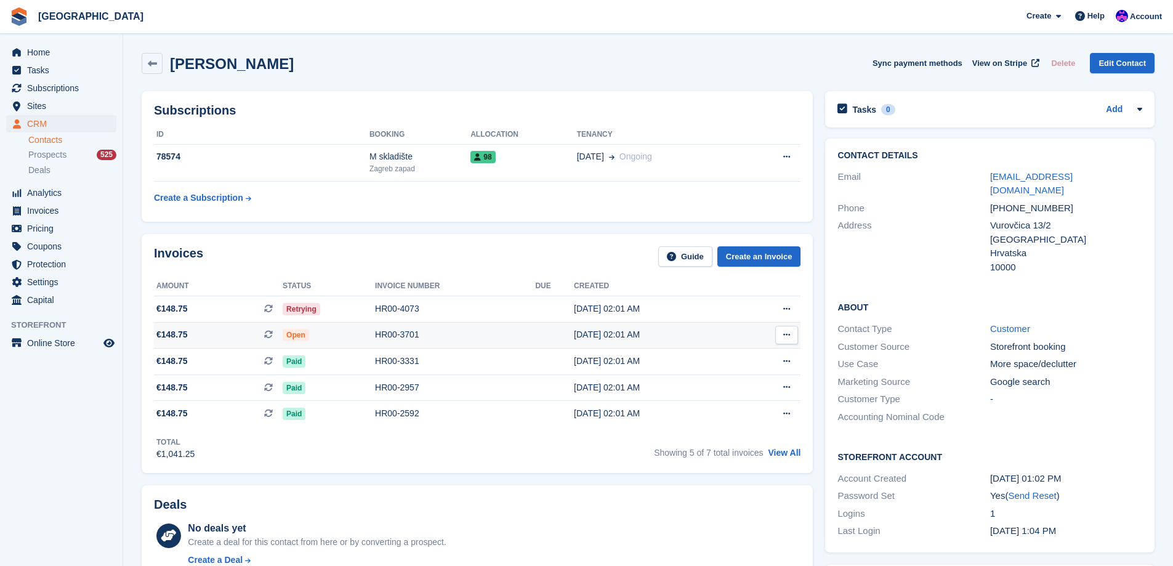
click at [503, 339] on div "HR00-3701" at bounding box center [455, 334] width 160 height 13
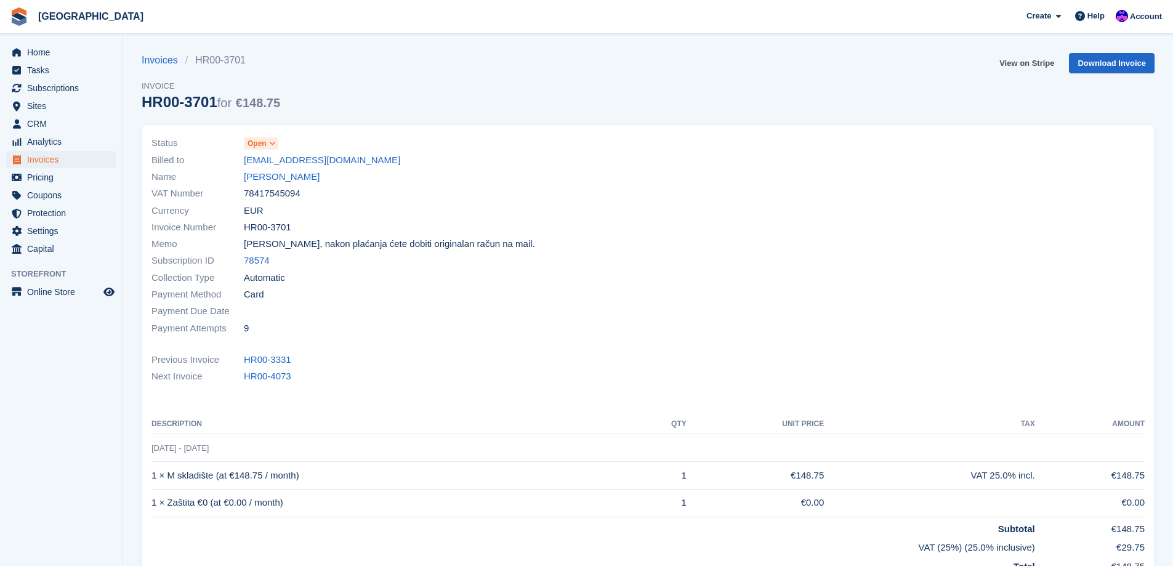
click at [1026, 65] on link "View on Stripe" at bounding box center [1026, 63] width 65 height 20
click at [204, 449] on span "25 Aug - 25 Sep" at bounding box center [179, 447] width 57 height 9
click at [191, 448] on span "25 Aug - 25 Sep" at bounding box center [179, 447] width 57 height 9
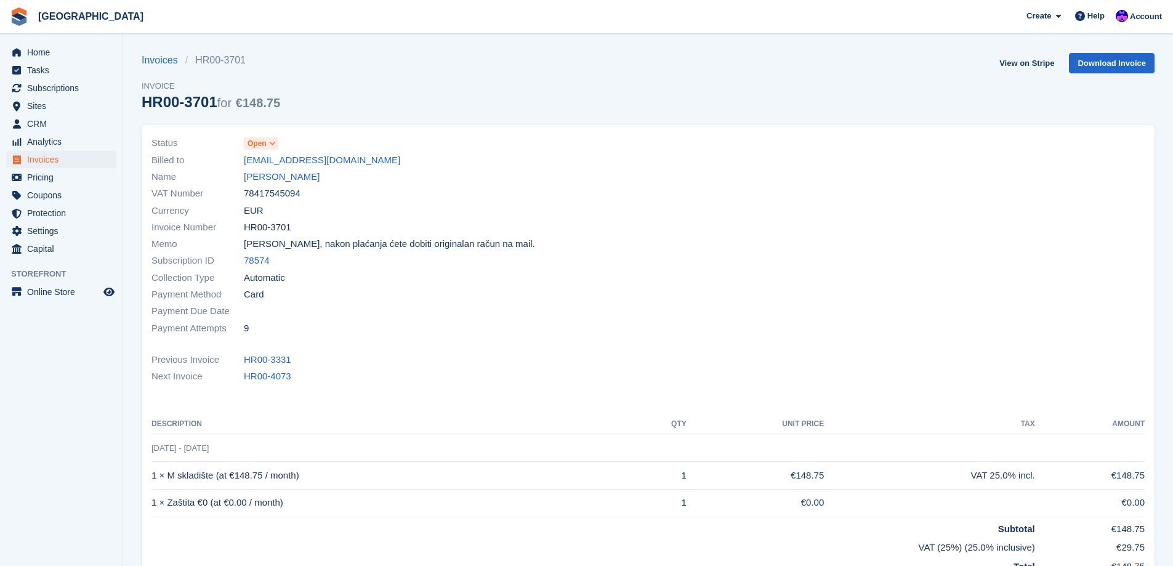
click at [204, 447] on span "25 Aug - 25 Sep" at bounding box center [179, 447] width 57 height 9
click at [203, 447] on span "25 Aug - 25 Sep" at bounding box center [179, 447] width 57 height 9
click at [188, 447] on span "25 Aug - 25 Sep" at bounding box center [179, 447] width 57 height 9
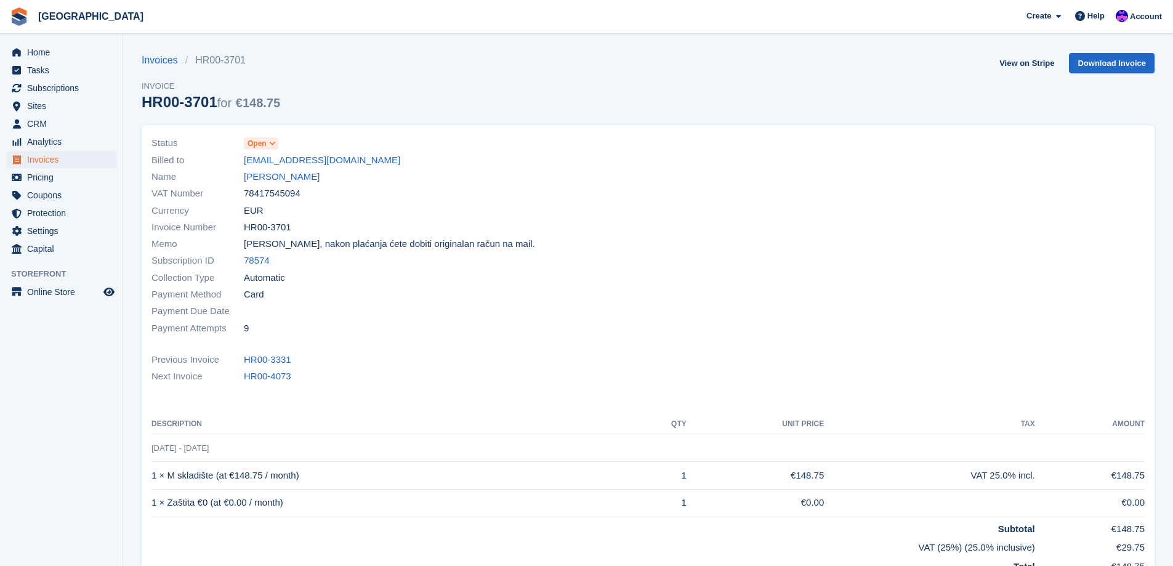
click at [171, 449] on span "25 Aug - 25 Sep" at bounding box center [179, 447] width 57 height 9
click at [191, 447] on span "25 Aug - 25 Sep" at bounding box center [179, 447] width 57 height 9
click at [199, 447] on span "25 Aug - 25 Sep" at bounding box center [179, 447] width 57 height 9
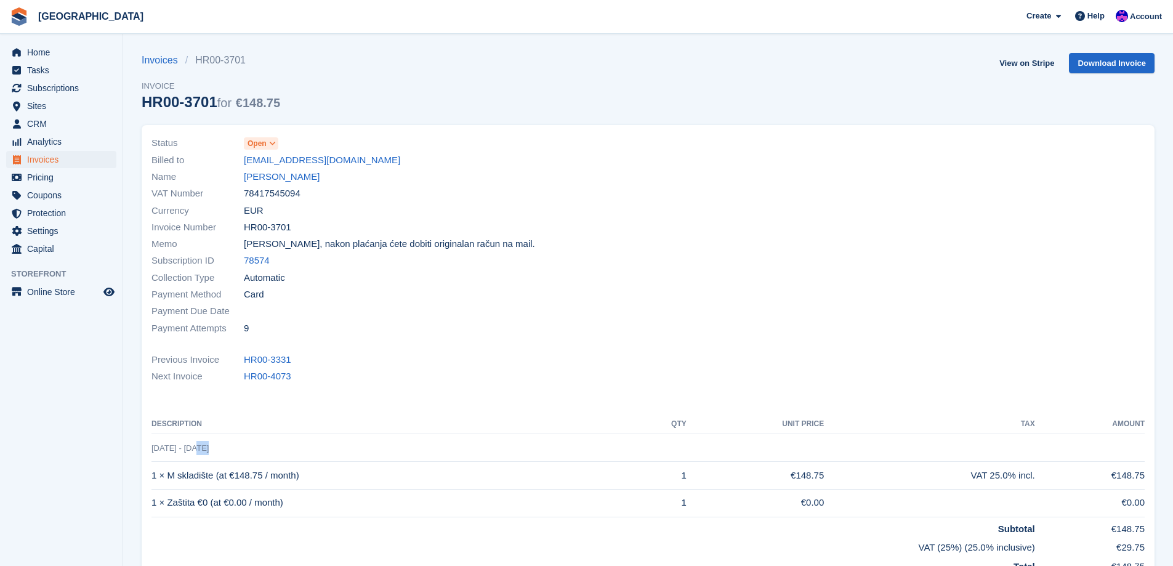
click at [199, 447] on span "25 Aug - 25 Sep" at bounding box center [179, 447] width 57 height 9
click at [401, 380] on div "Next Invoice HR00-4073" at bounding box center [647, 376] width 993 height 17
click at [278, 279] on span "Automatic" at bounding box center [264, 278] width 41 height 14
click at [339, 246] on span "Poštovani, nakon plaćanja ćete dobiti originalan račun na mail." at bounding box center [389, 244] width 291 height 14
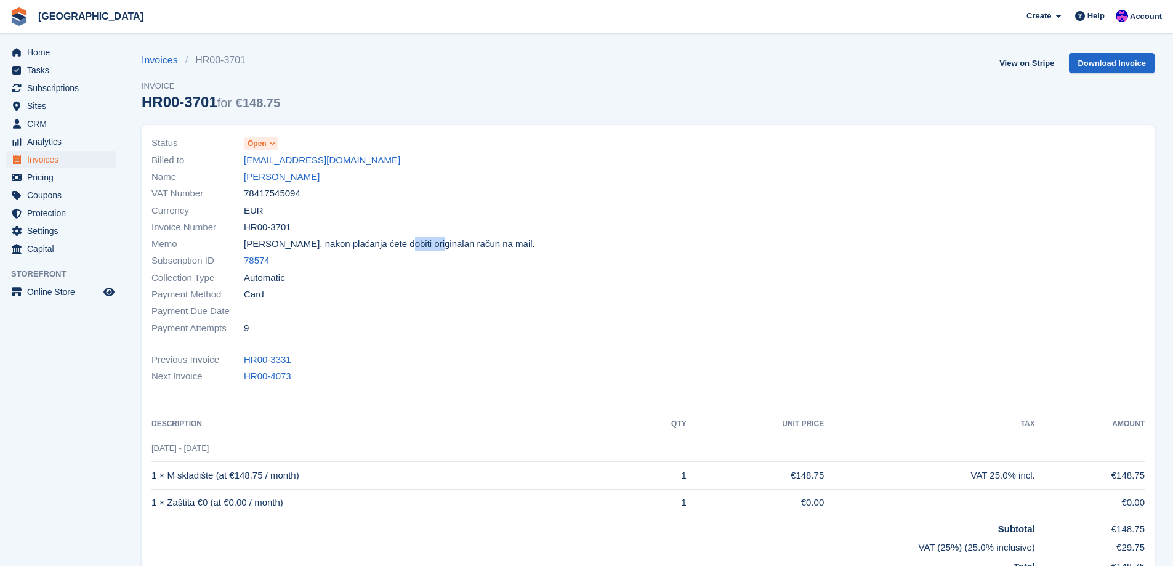
click at [340, 245] on span "Poštovani, nakon plaćanja ćete dobiti originalan račun na mail." at bounding box center [389, 244] width 291 height 14
click at [404, 244] on span "Poštovani, nakon plaćanja ćete dobiti originalan račun na mail." at bounding box center [389, 244] width 291 height 14
click at [65, 55] on span "Home" at bounding box center [64, 52] width 74 height 17
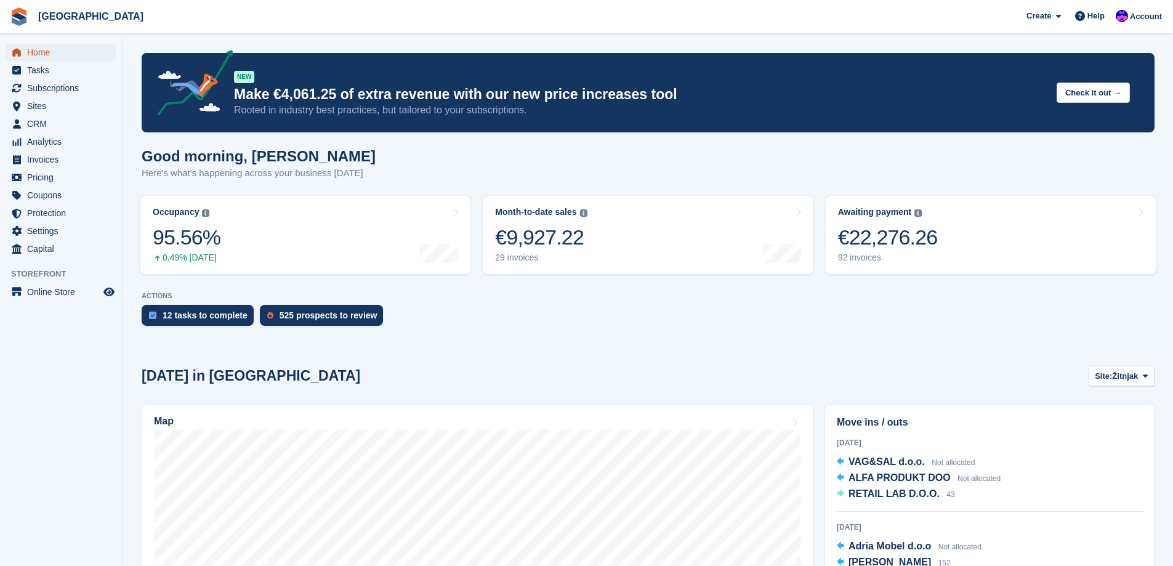
click at [39, 52] on span "Home" at bounding box center [64, 52] width 74 height 17
click at [560, 326] on div "12 tasks to complete 525 prospects to review" at bounding box center [648, 318] width 1013 height 27
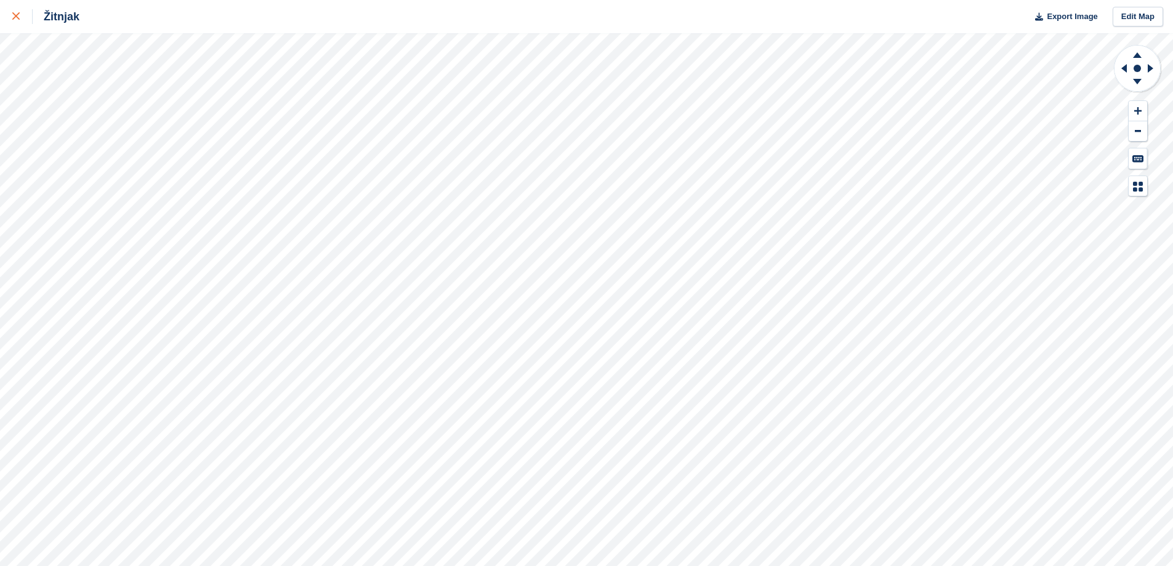
click at [19, 16] on icon at bounding box center [15, 15] width 7 height 7
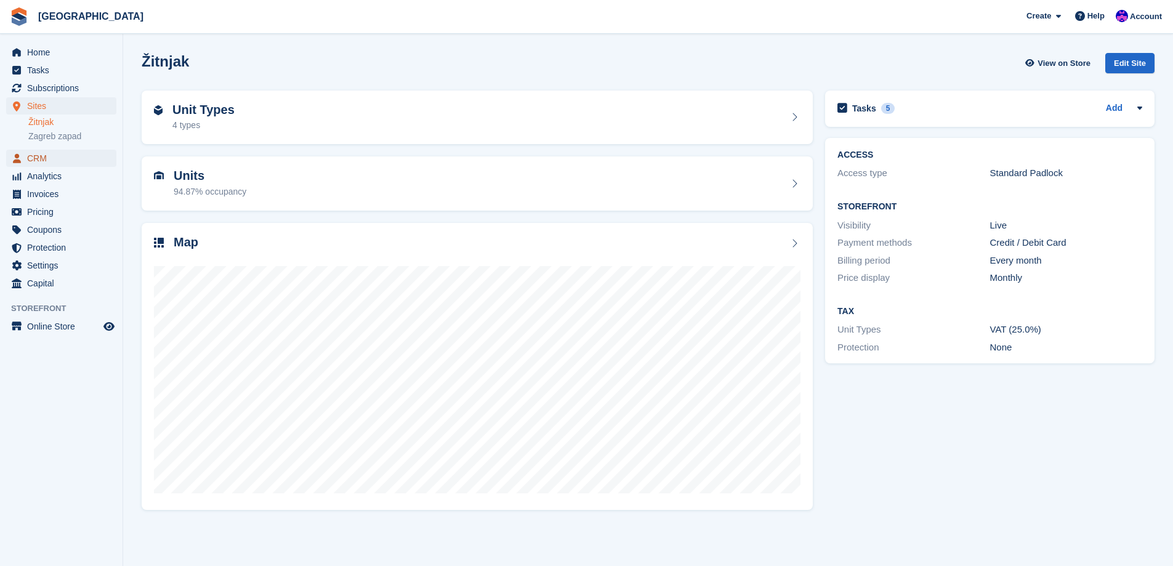
click at [48, 156] on span "CRM" at bounding box center [64, 158] width 74 height 17
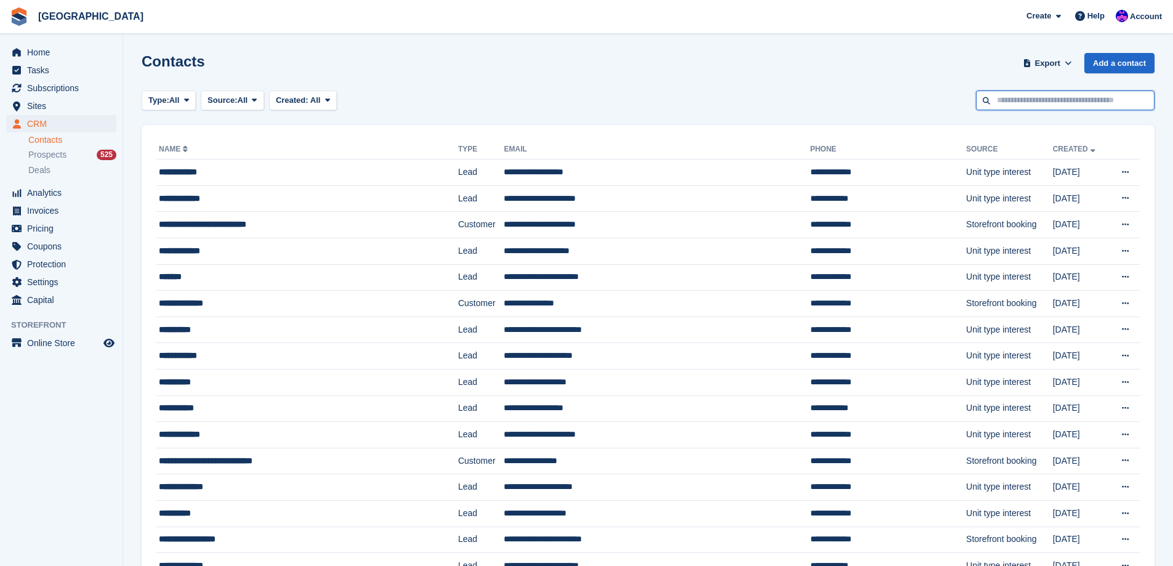
click at [1043, 102] on input "text" at bounding box center [1065, 100] width 179 height 20
type input "******"
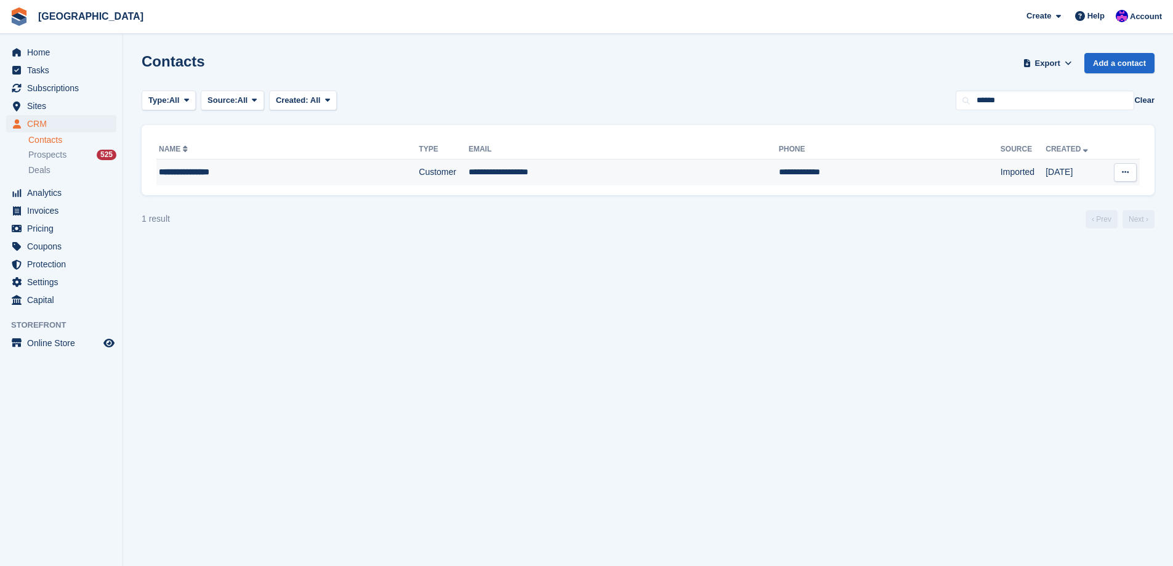
click at [427, 164] on td "Customer" at bounding box center [444, 172] width 50 height 26
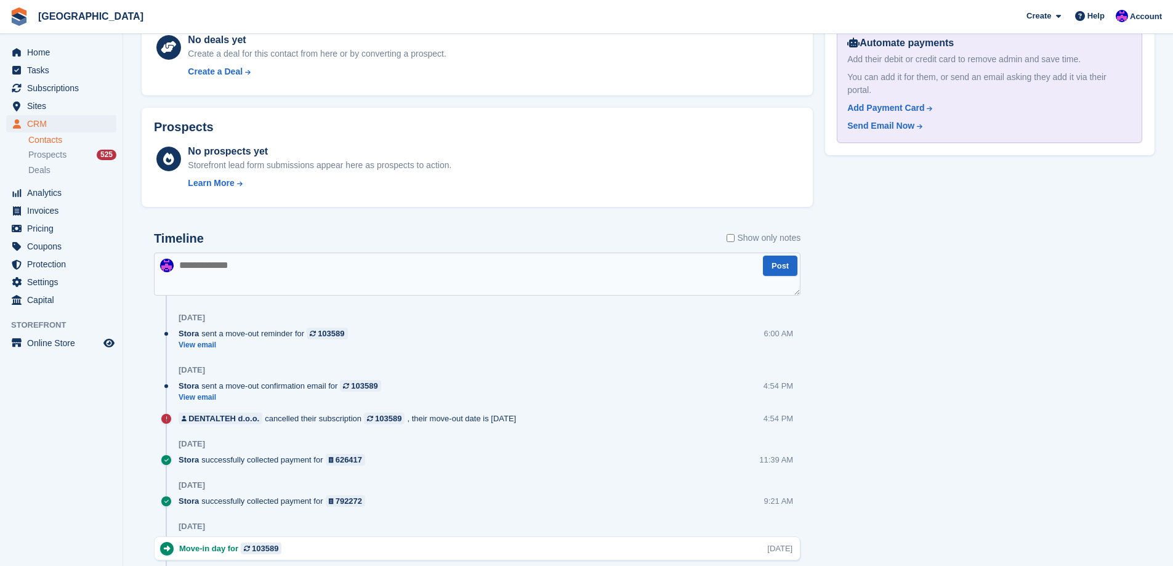
scroll to position [616, 0]
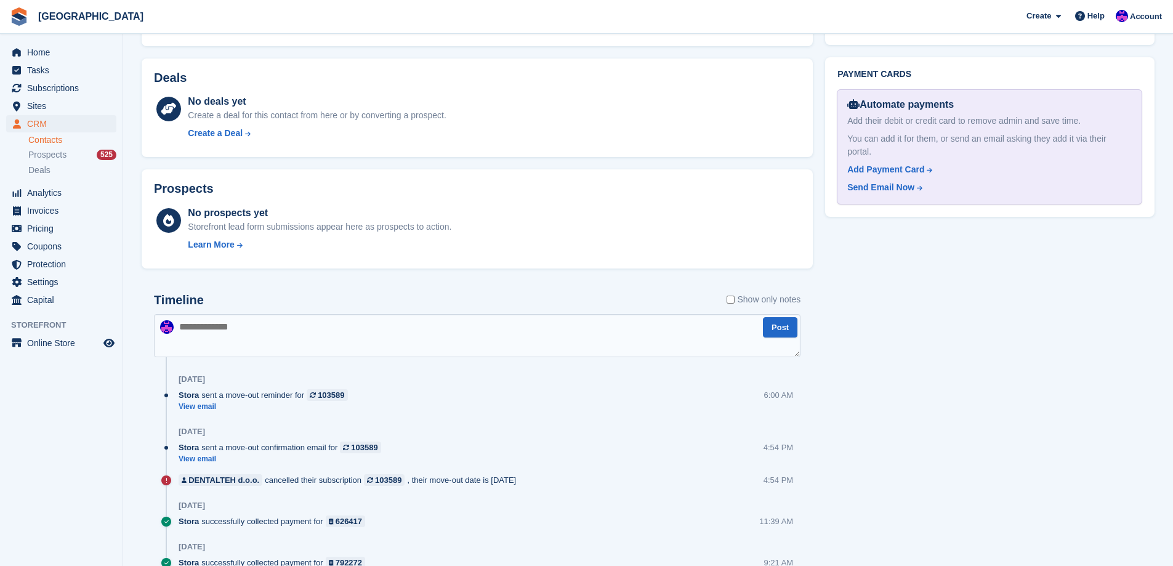
click at [771, 393] on div "6:00 AM" at bounding box center [779, 395] width 30 height 12
click at [204, 401] on link "View email" at bounding box center [266, 406] width 175 height 10
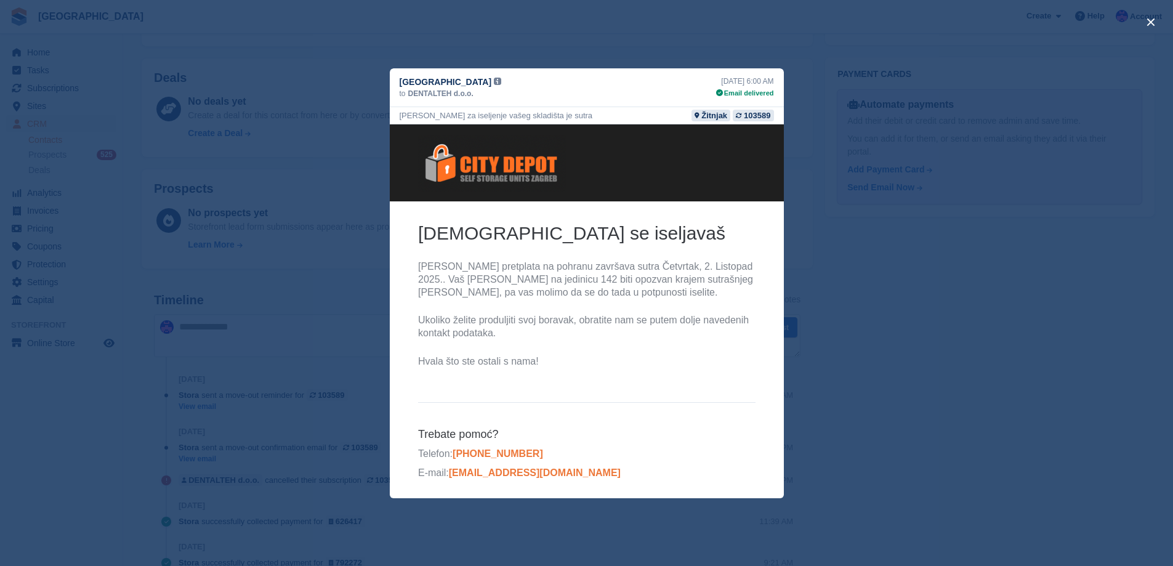
scroll to position [2, 0]
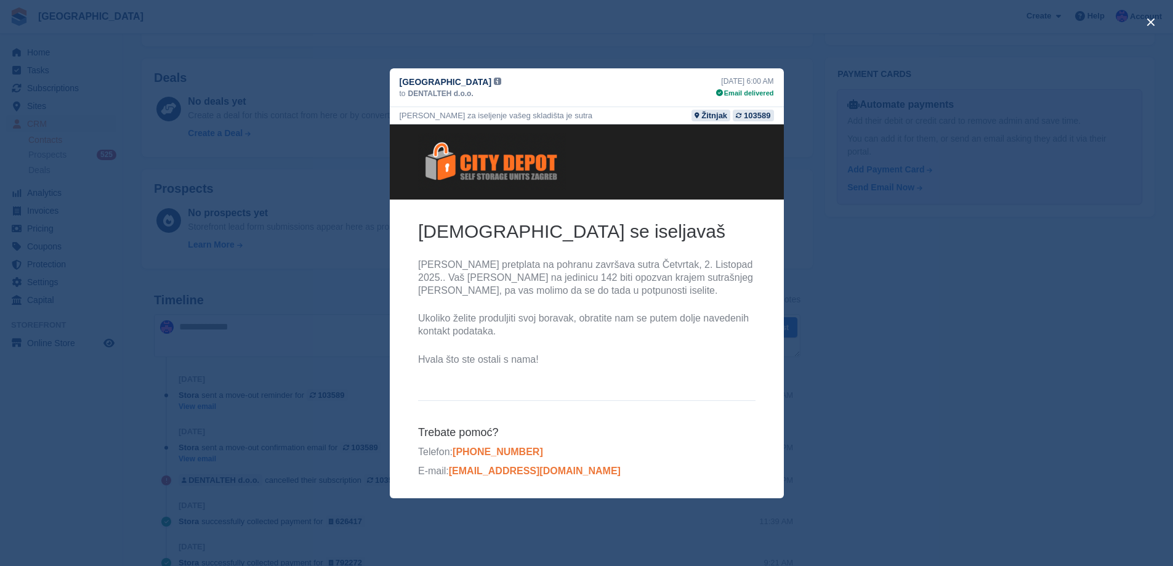
click at [907, 470] on div "close" at bounding box center [586, 283] width 1173 height 566
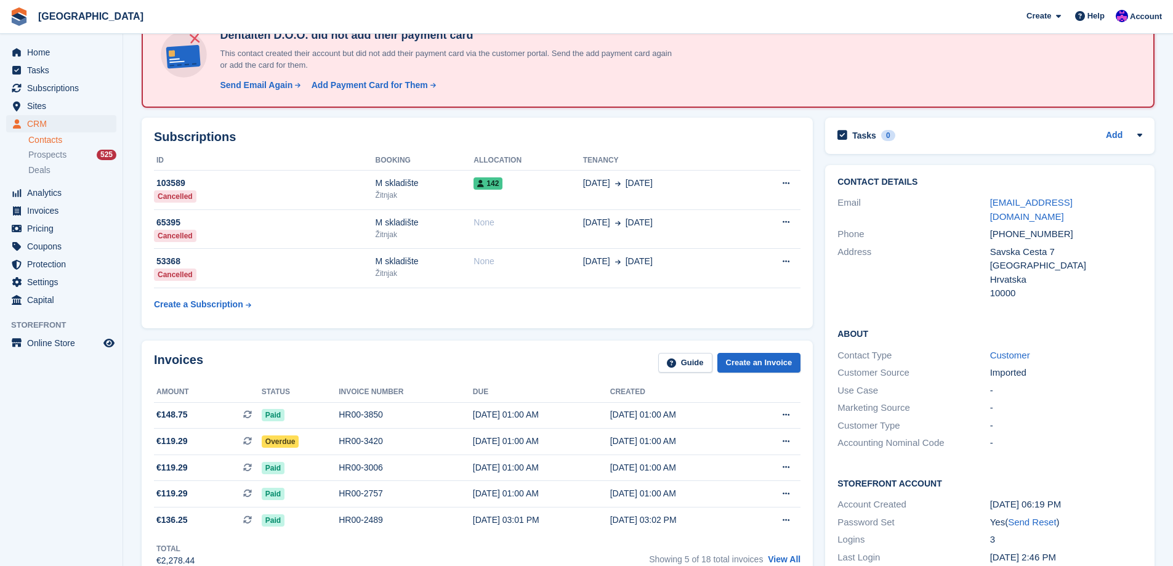
scroll to position [62, 0]
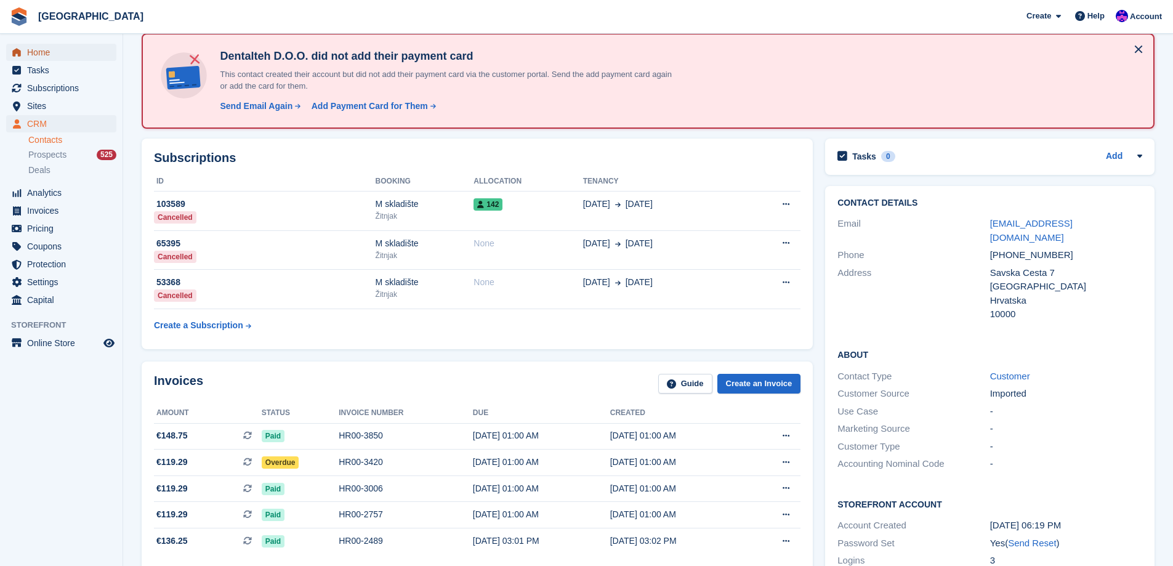
click at [54, 53] on span "Home" at bounding box center [64, 52] width 74 height 17
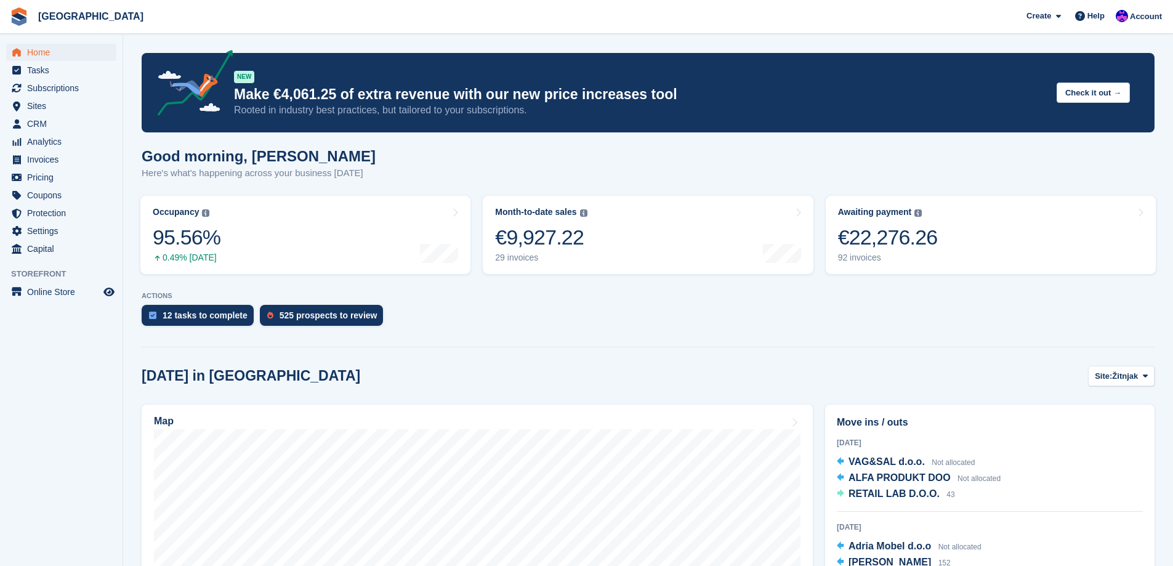
scroll to position [185, 0]
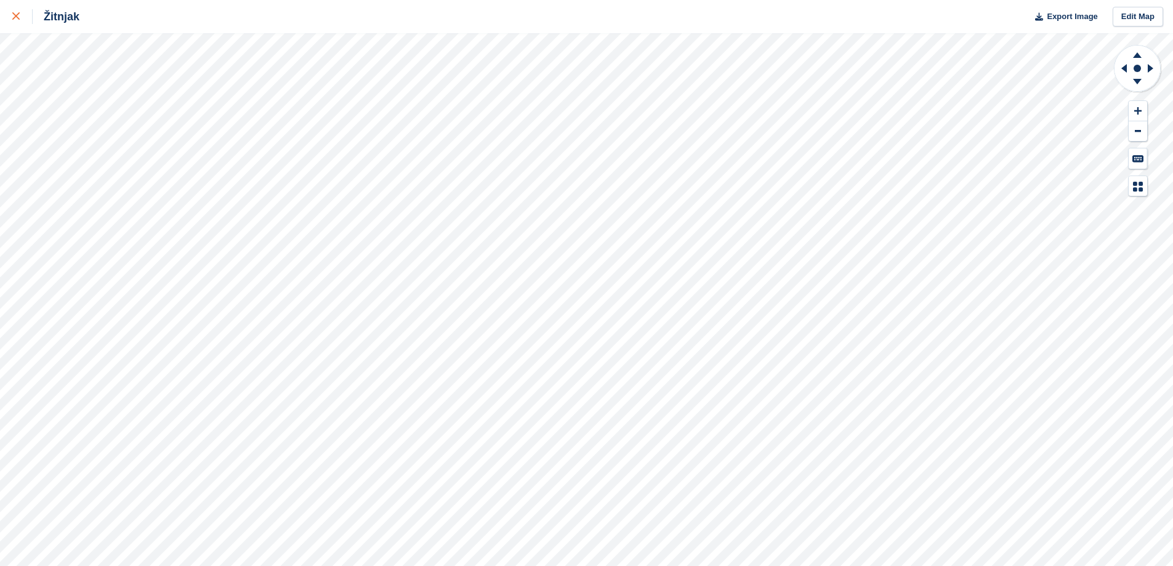
click at [25, 15] on div at bounding box center [22, 16] width 20 height 15
